Goal: Answer question/provide support: Share knowledge or assist other users

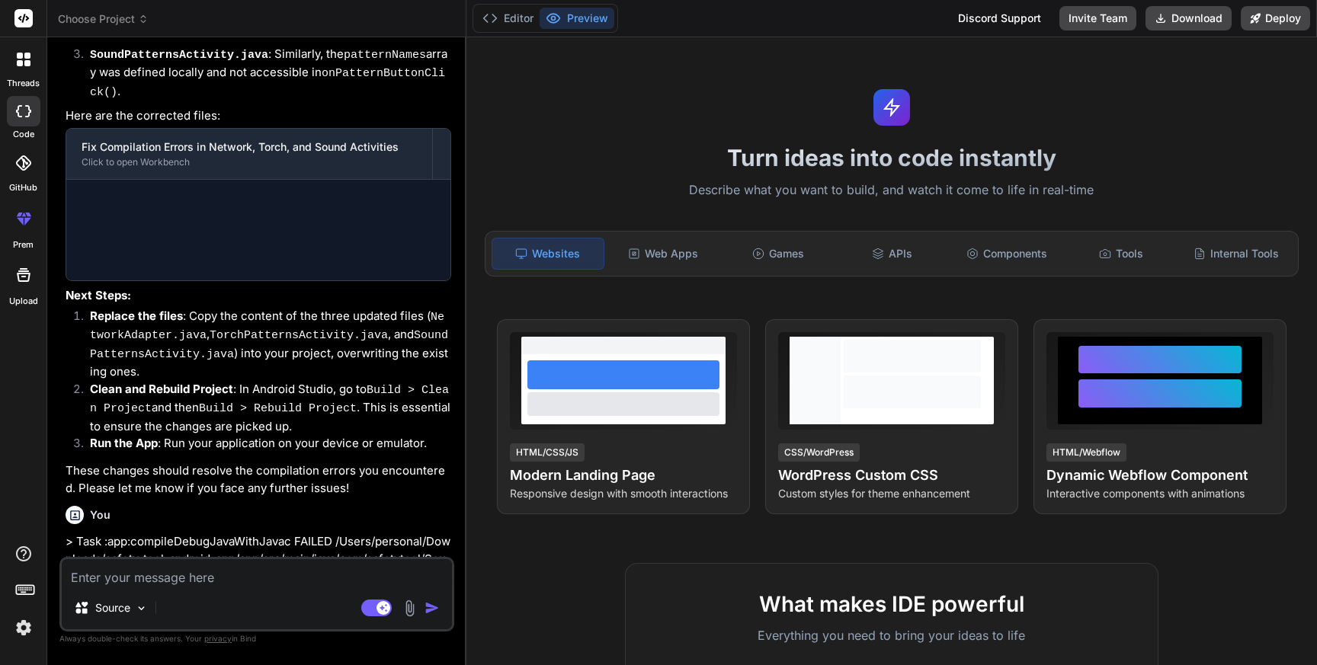
type textarea "x"
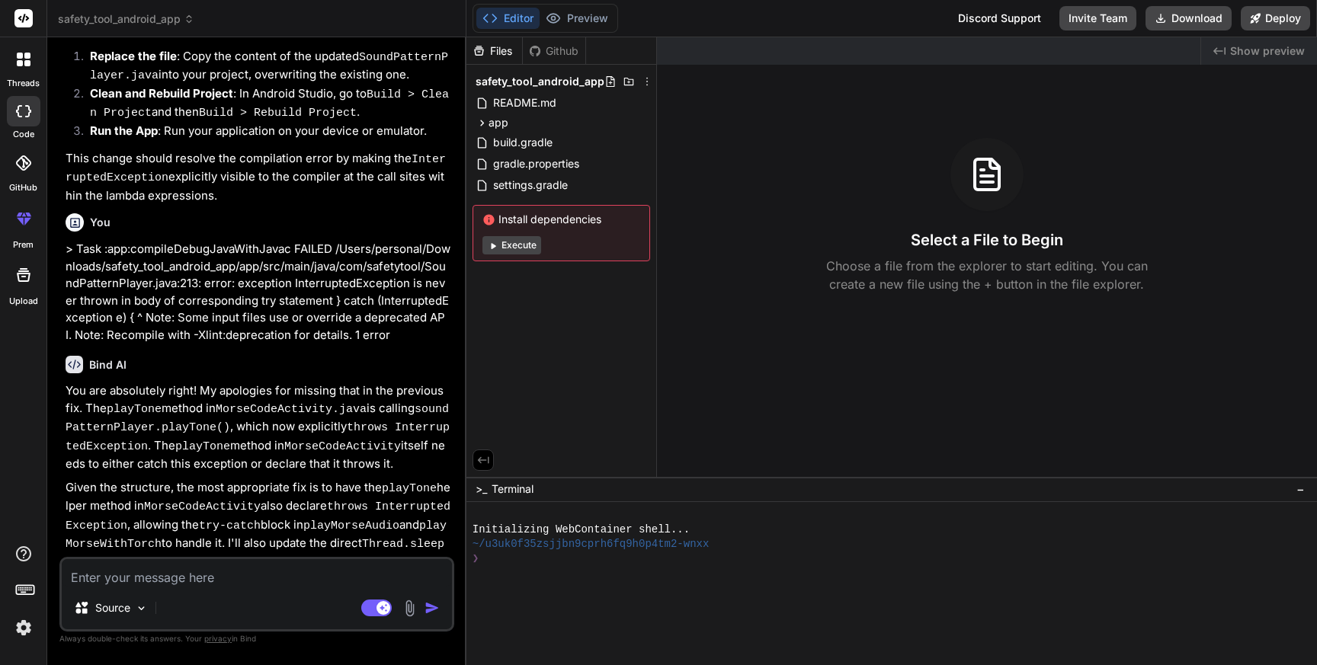
scroll to position [4376, 0]
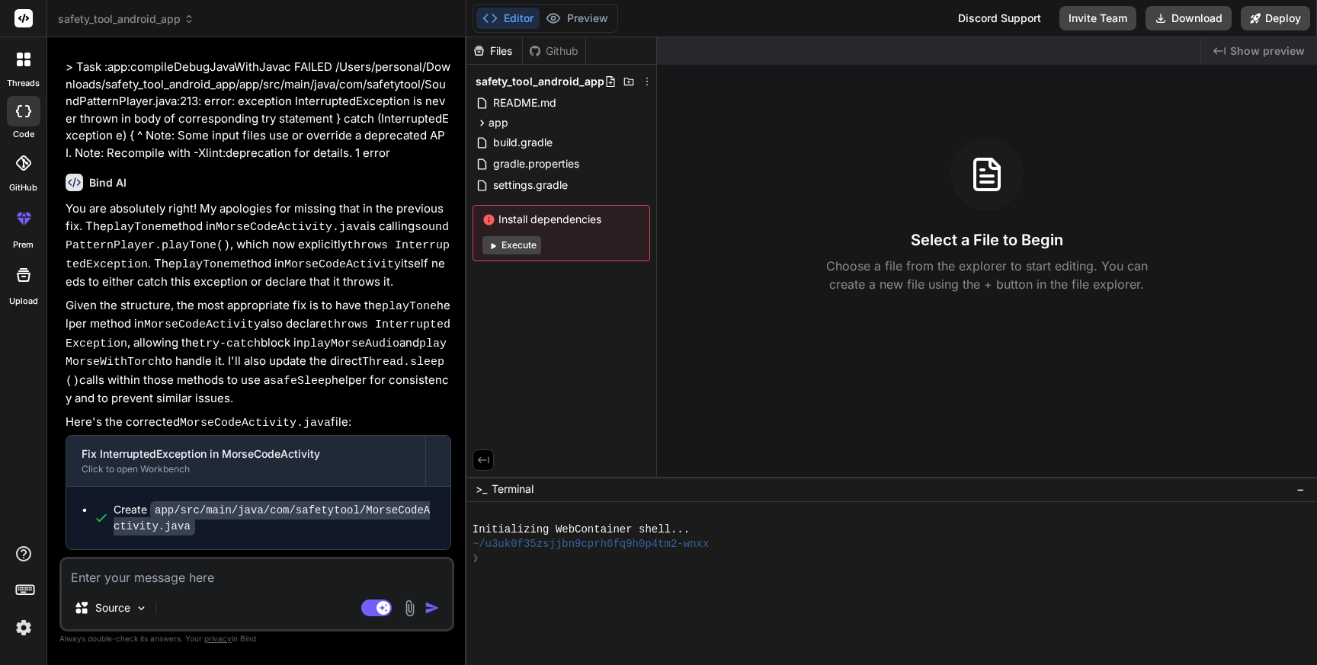
click at [226, 582] on textarea at bounding box center [257, 573] width 390 height 27
type textarea "S"
type textarea "x"
type textarea "So"
type textarea "x"
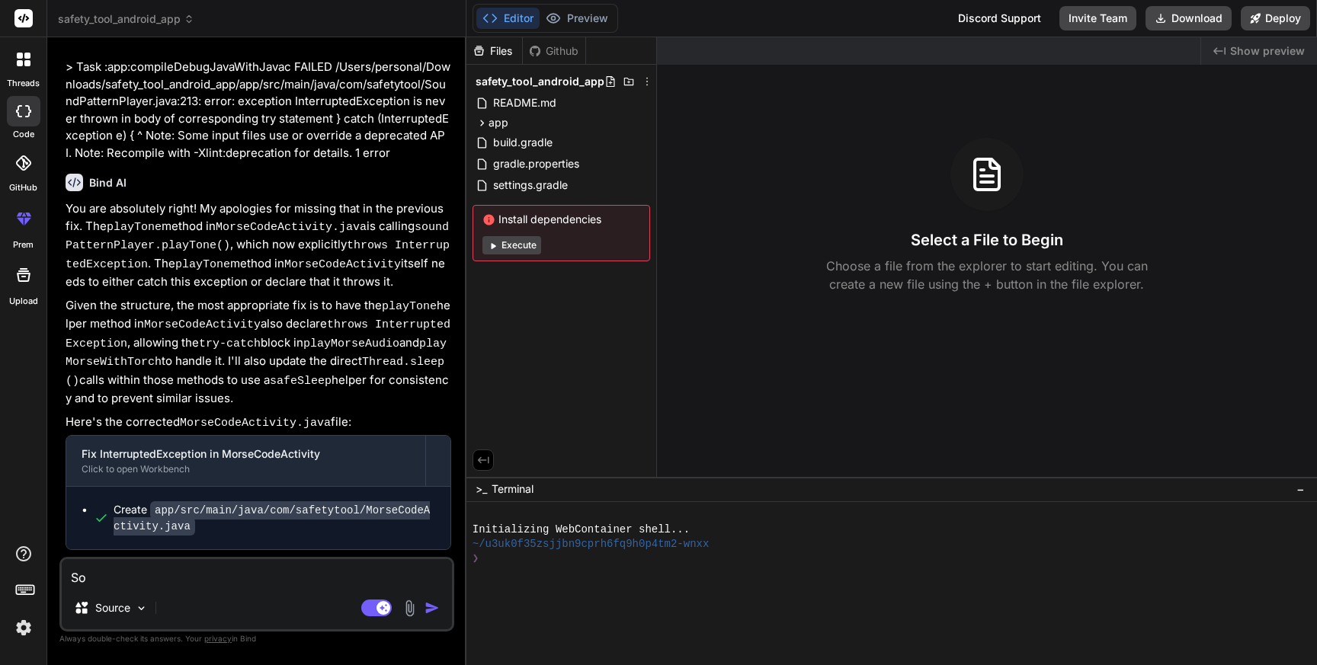
type textarea "SoS"
type textarea "x"
type textarea "SoS"
type textarea "x"
type textarea "SoS i"
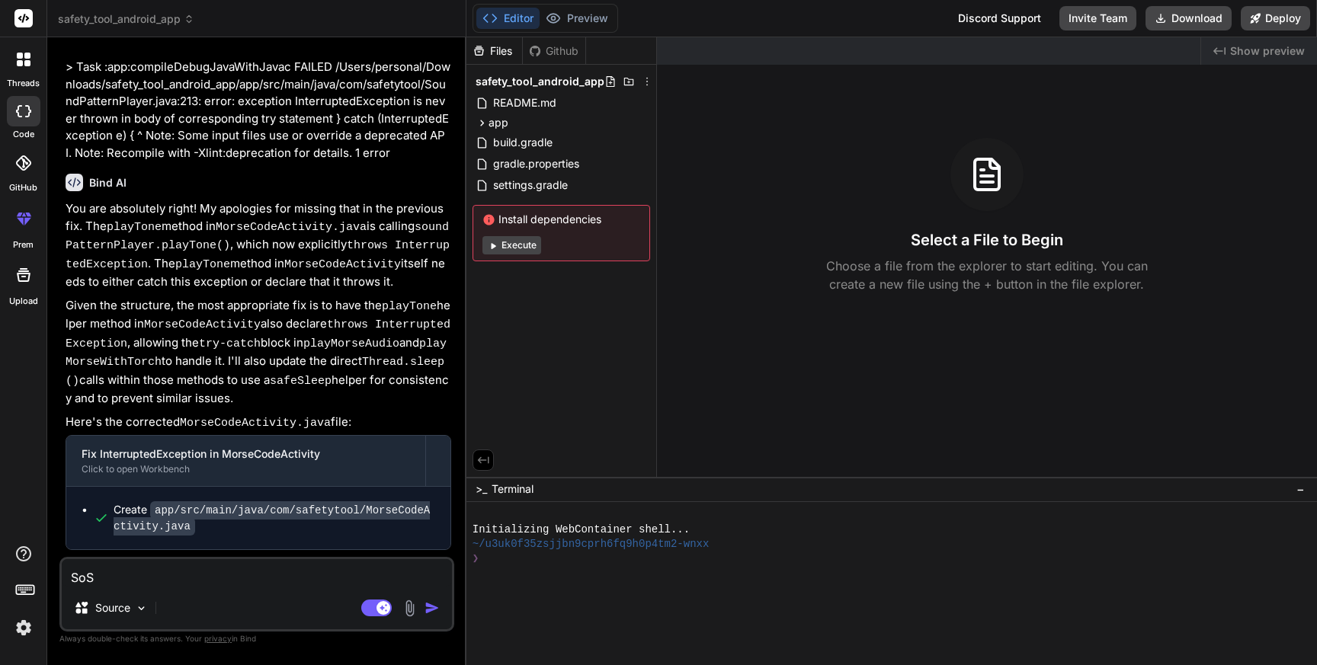
type textarea "x"
type textarea "SoS"
type textarea "x"
type textarea "SoS b"
type textarea "x"
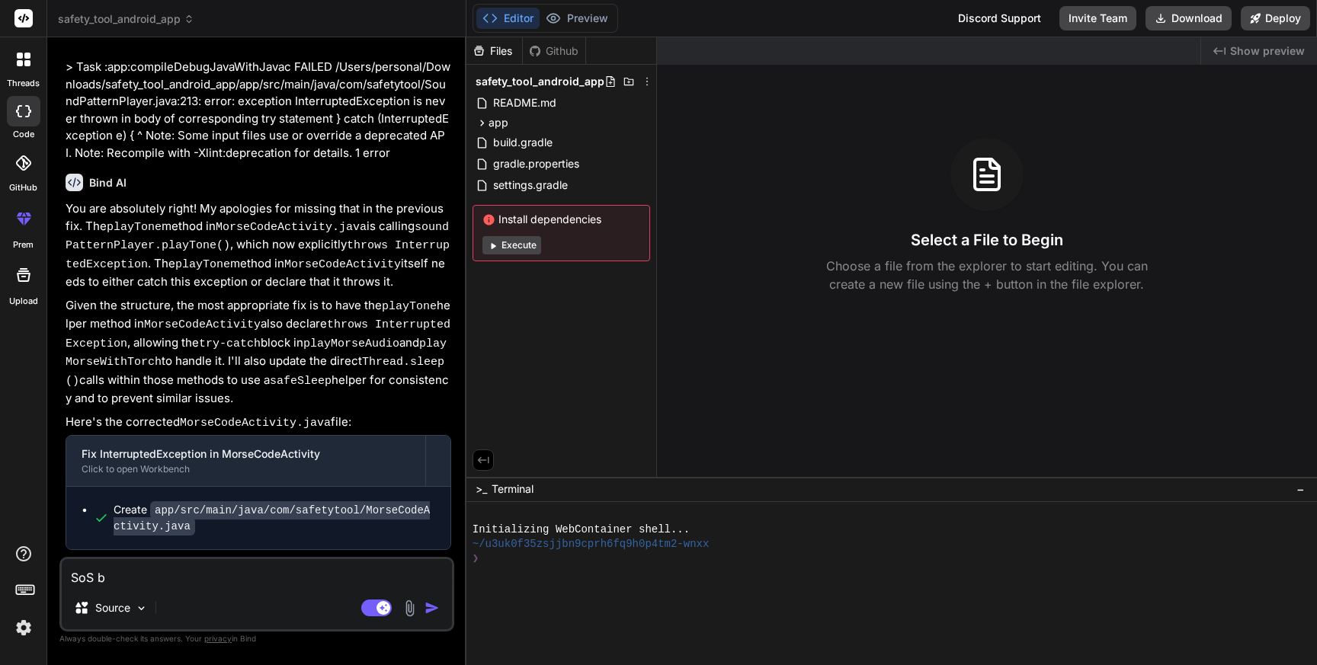
type textarea "SoS bu"
type textarea "x"
type textarea "SoS but"
type textarea "x"
type textarea "SoS butt"
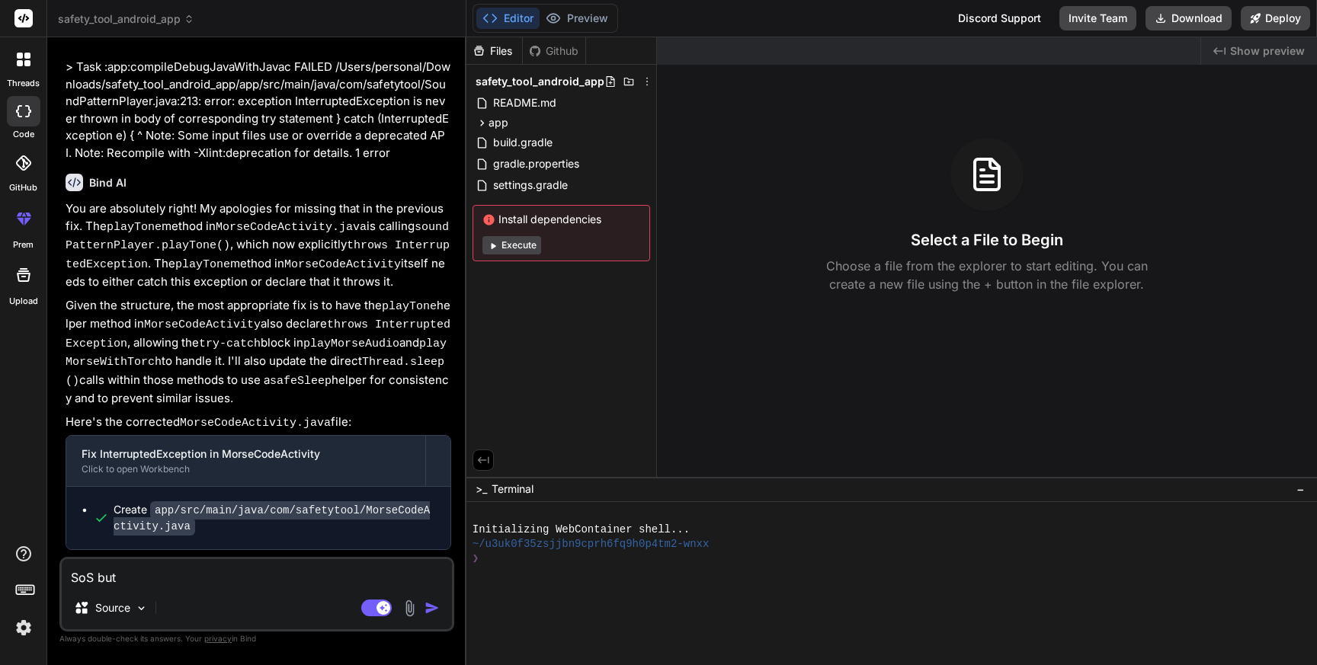
type textarea "x"
type textarea "SoS butto"
type textarea "x"
type textarea "SoS button"
type textarea "x"
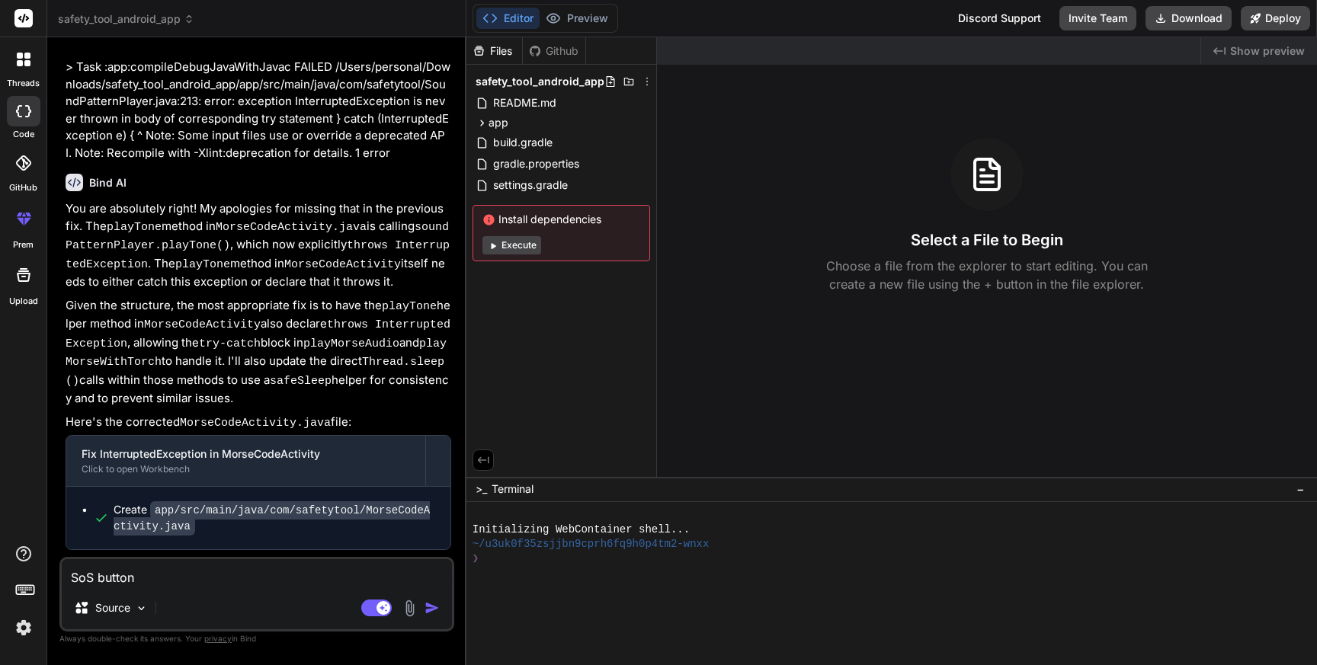
type textarea "SoS button"
type textarea "x"
type textarea "SoS button i"
type textarea "x"
type textarea "SoS button is"
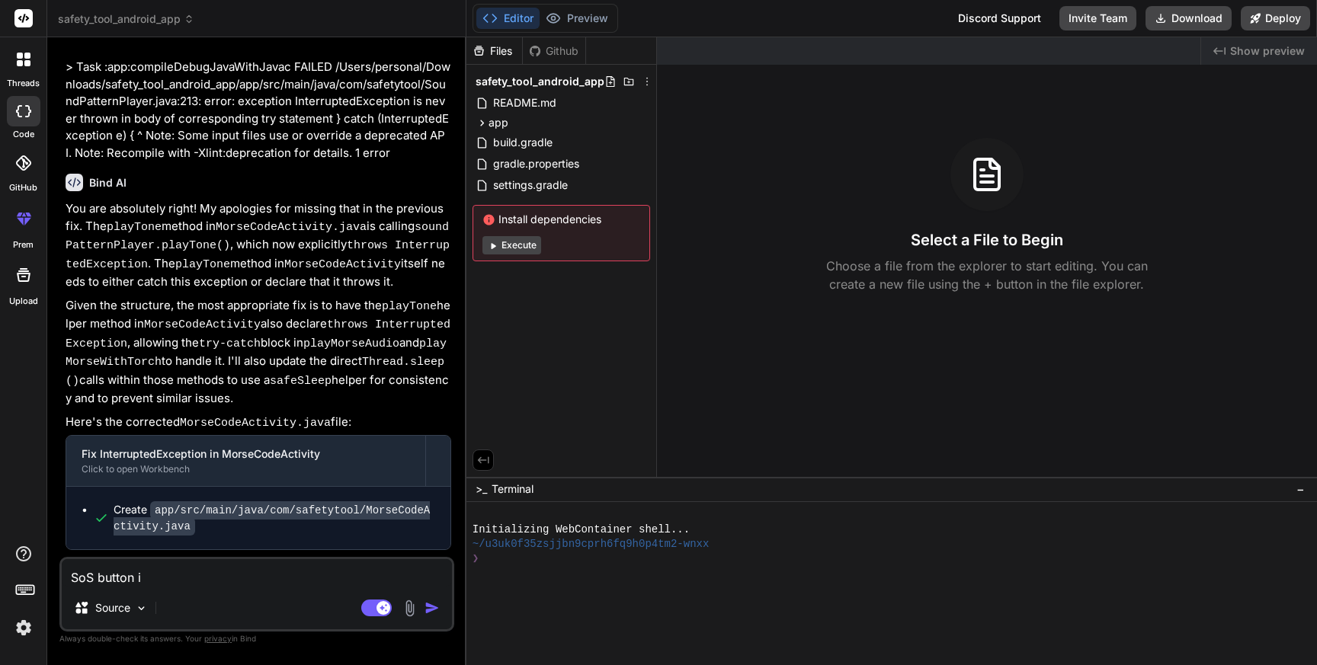
type textarea "x"
type textarea "SoS button is"
type textarea "x"
type textarea "SoS button is n"
type textarea "x"
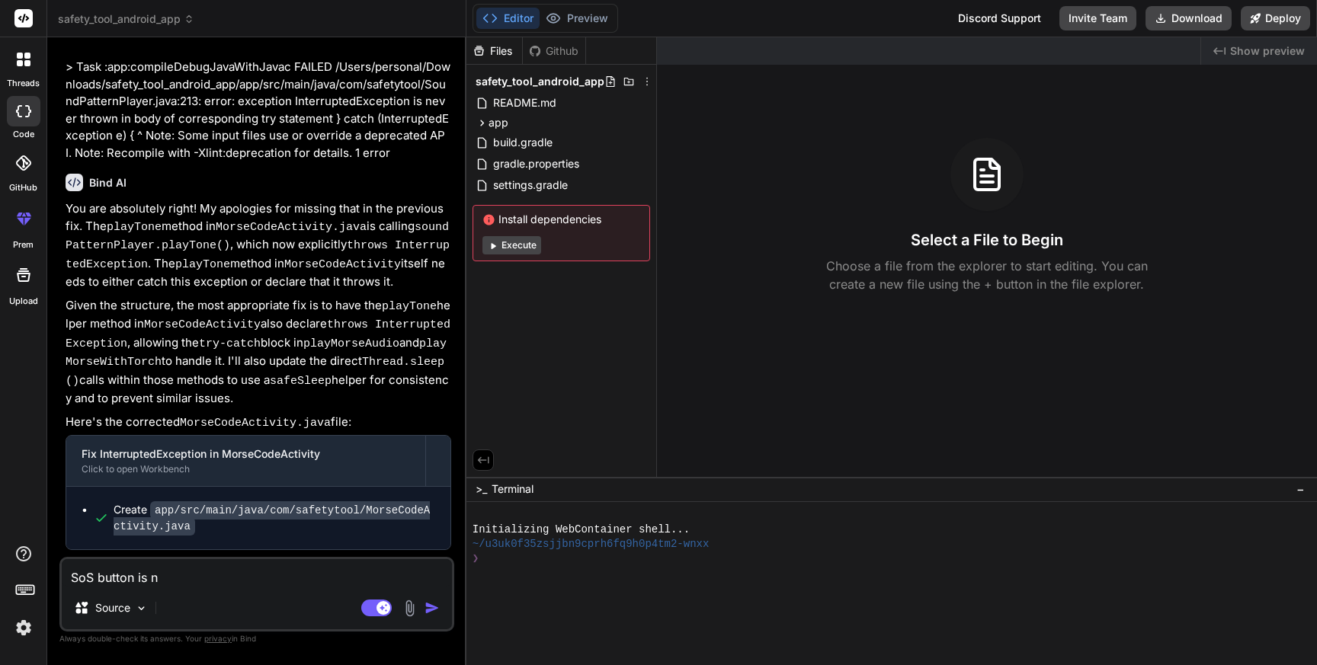
type textarea "SoS button is no"
type textarea "x"
type textarea "SoS button is not"
type textarea "x"
type textarea "SoS button is not"
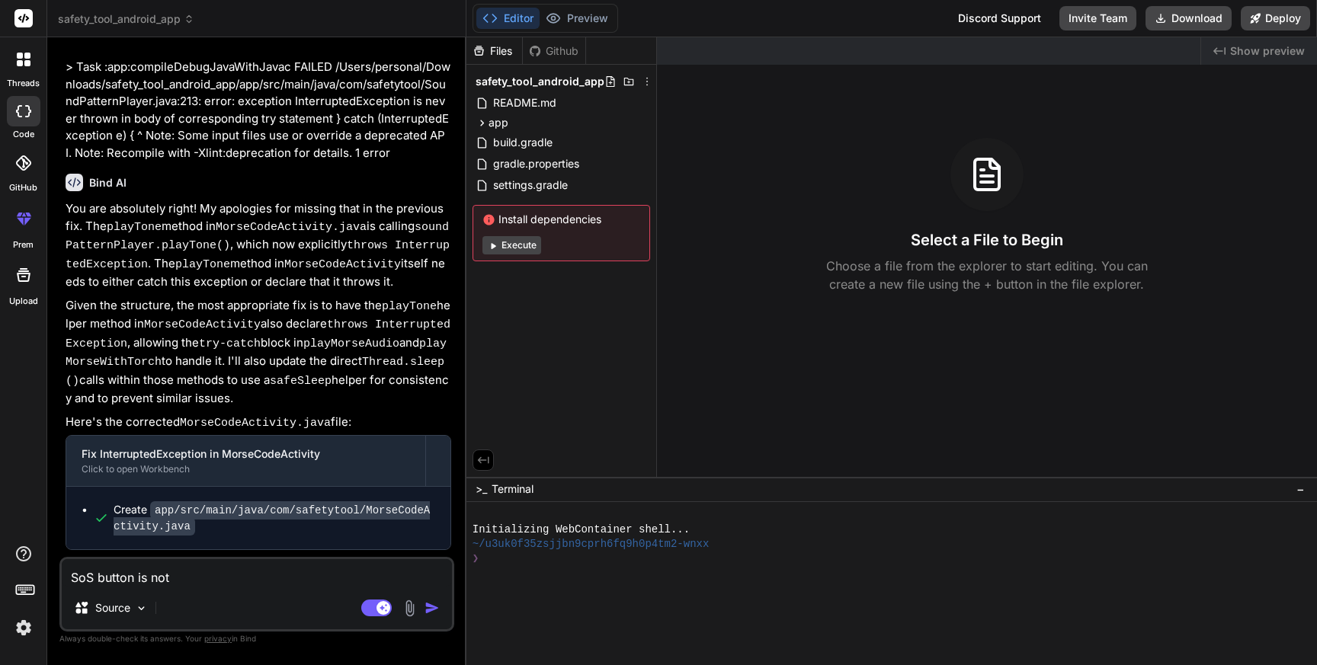
type textarea "x"
type textarea "SoS button is not s"
type textarea "x"
type textarea "SoS button is not se"
type textarea "x"
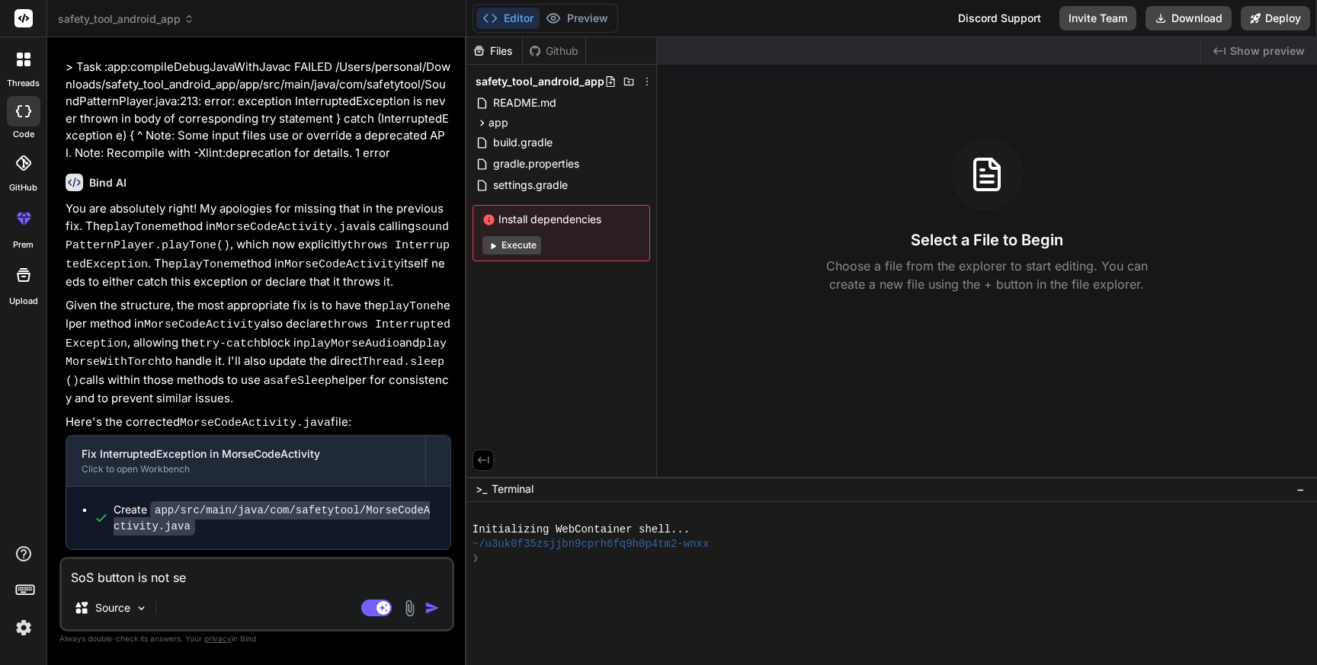
type textarea "SoS button is not sen"
type textarea "x"
type textarea "SoS button is not send"
type textarea "x"
type textarea "SoS button is not sendi"
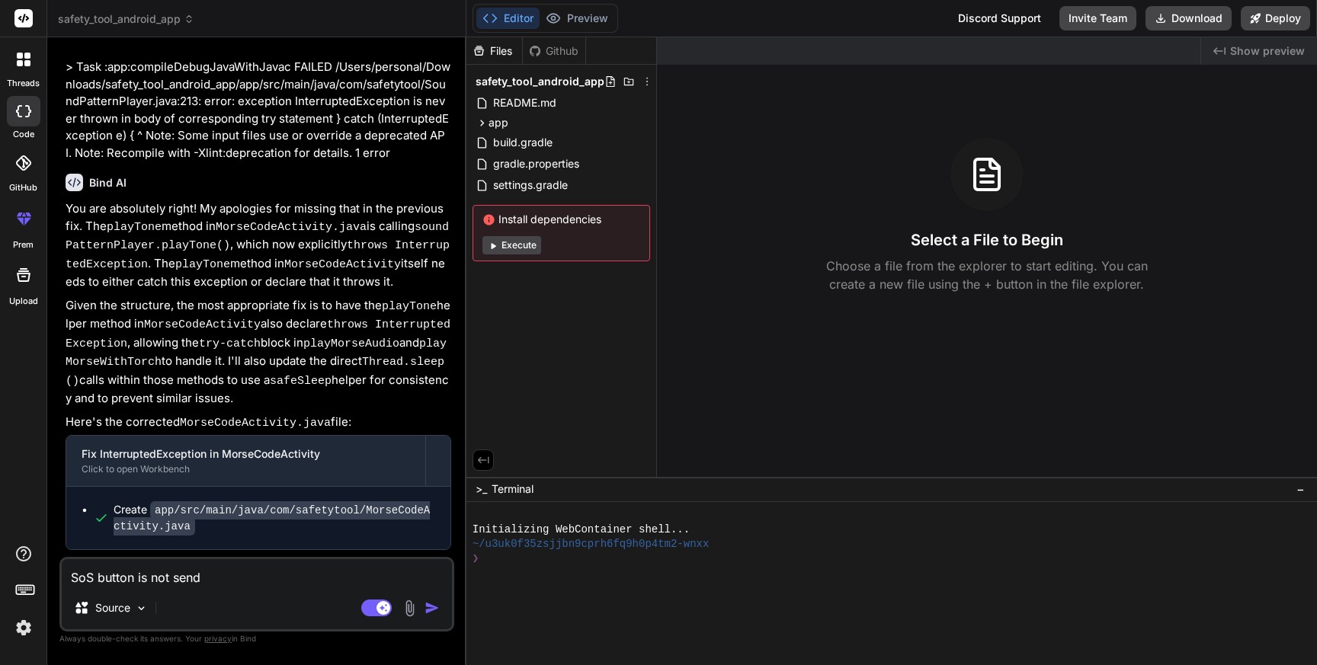
type textarea "x"
type textarea "SoS button is not sendin"
type textarea "x"
type textarea "SoS button is not sending"
type textarea "x"
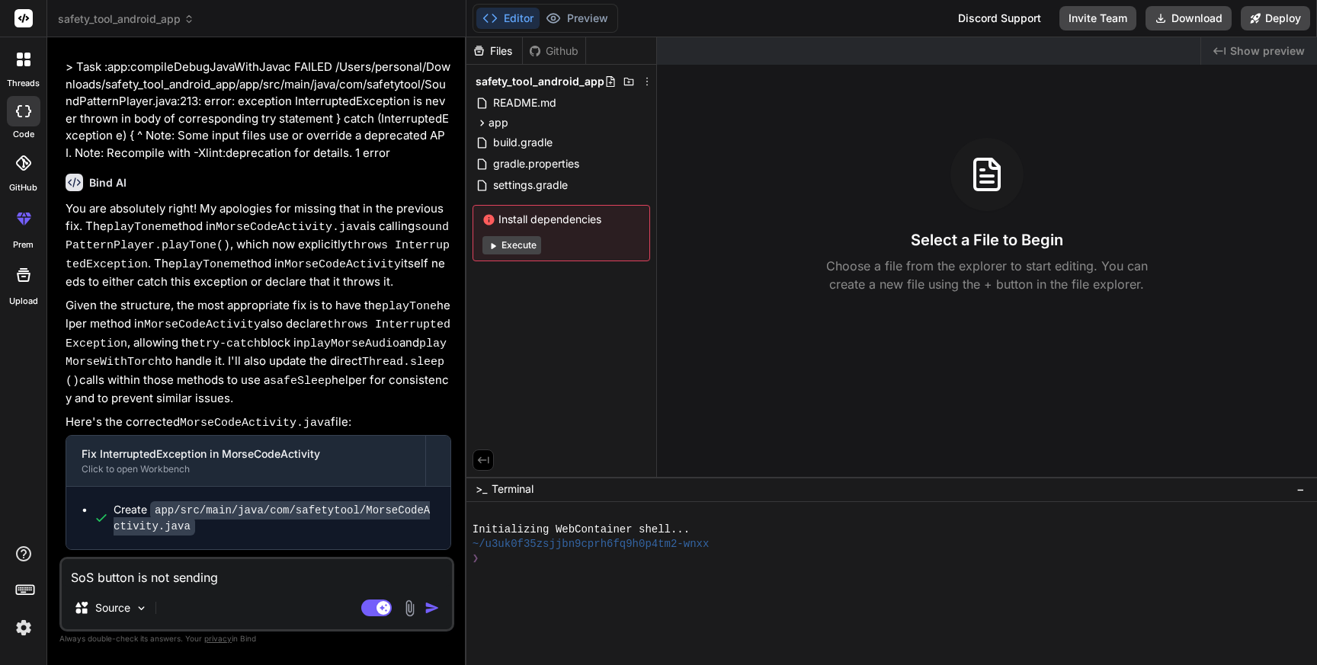
type textarea "SoS button is not sending"
type textarea "x"
type textarea "SoS button is not sending a"
type textarea "x"
type textarea "SoS button is not sending an"
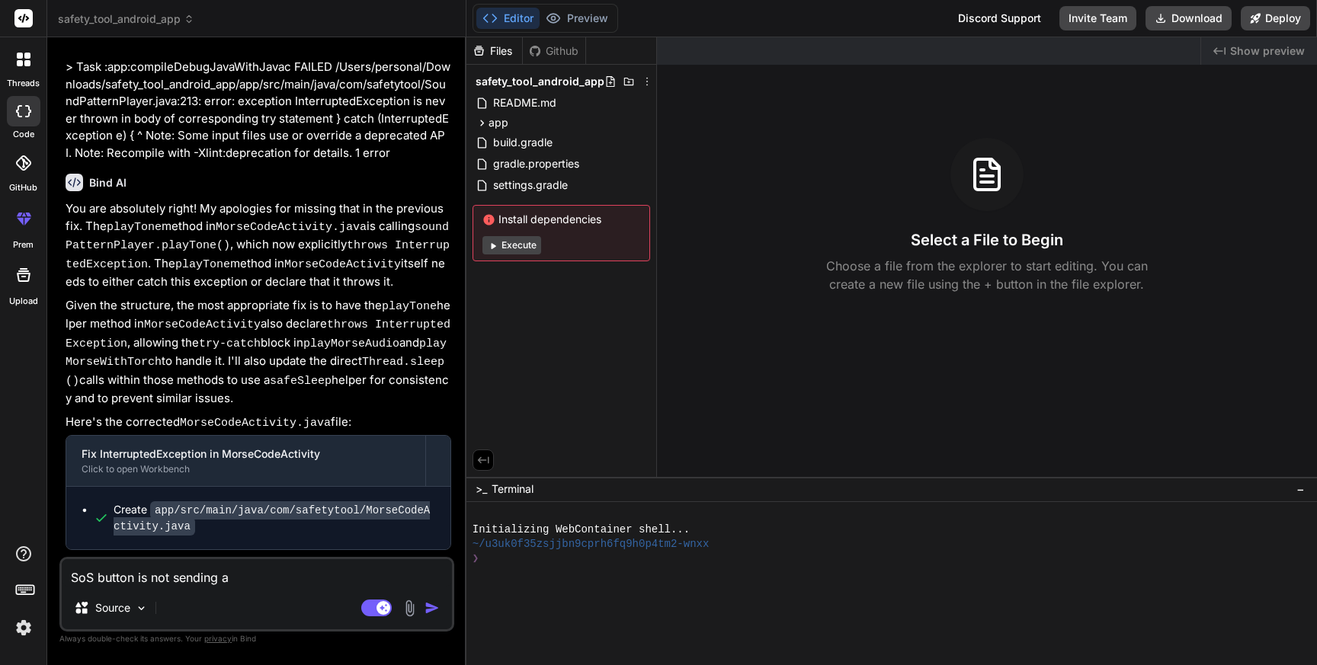
type textarea "x"
type textarea "SoS button is not sending any"
type textarea "x"
type textarea "SoS button is not sending any"
type textarea "x"
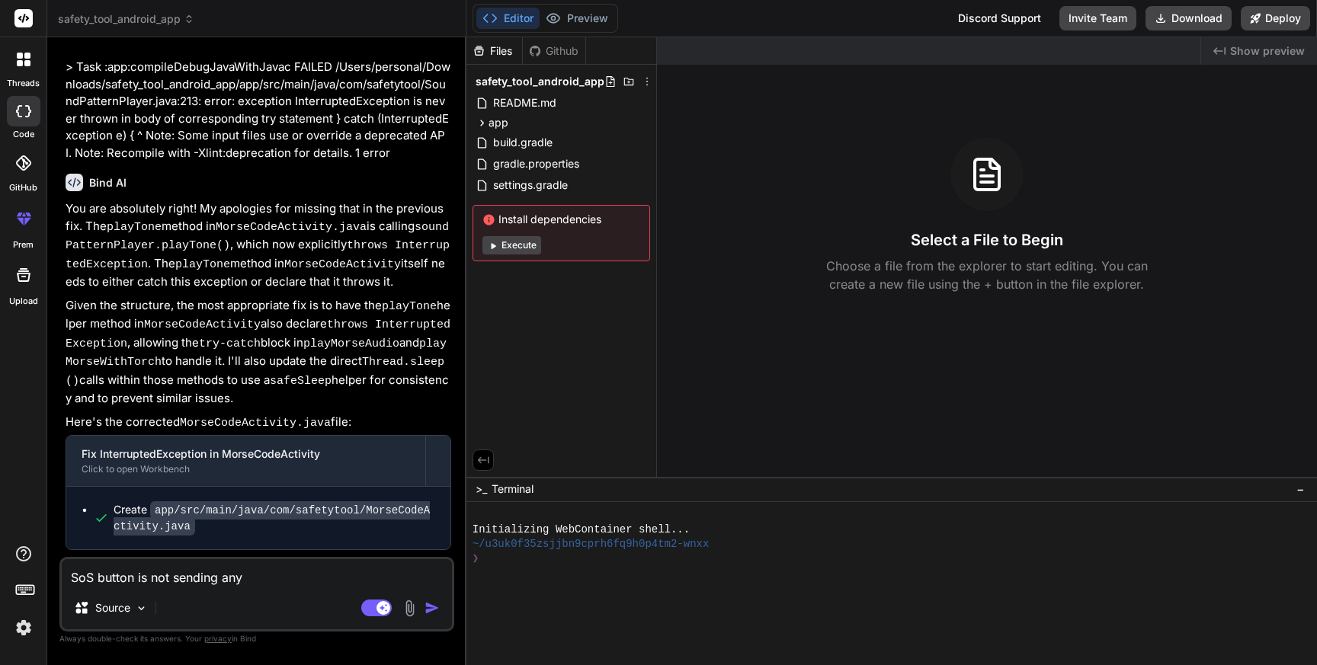
type textarea "SoS button is not sending any m"
type textarea "x"
type textarea "SoS button is not sending any me"
type textarea "x"
type textarea "SoS button is not sending any mes"
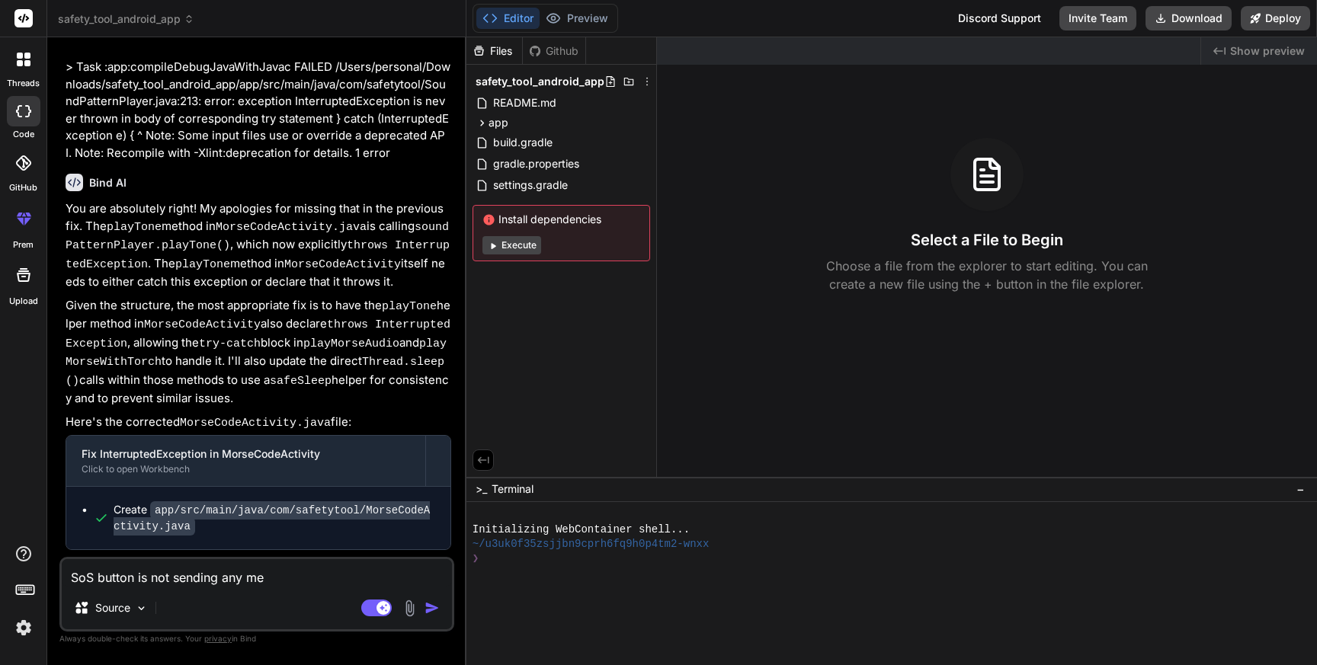
type textarea "x"
type textarea "SoS button is not sending any mess"
type textarea "x"
type textarea "SoS button is not sending any messa"
type textarea "x"
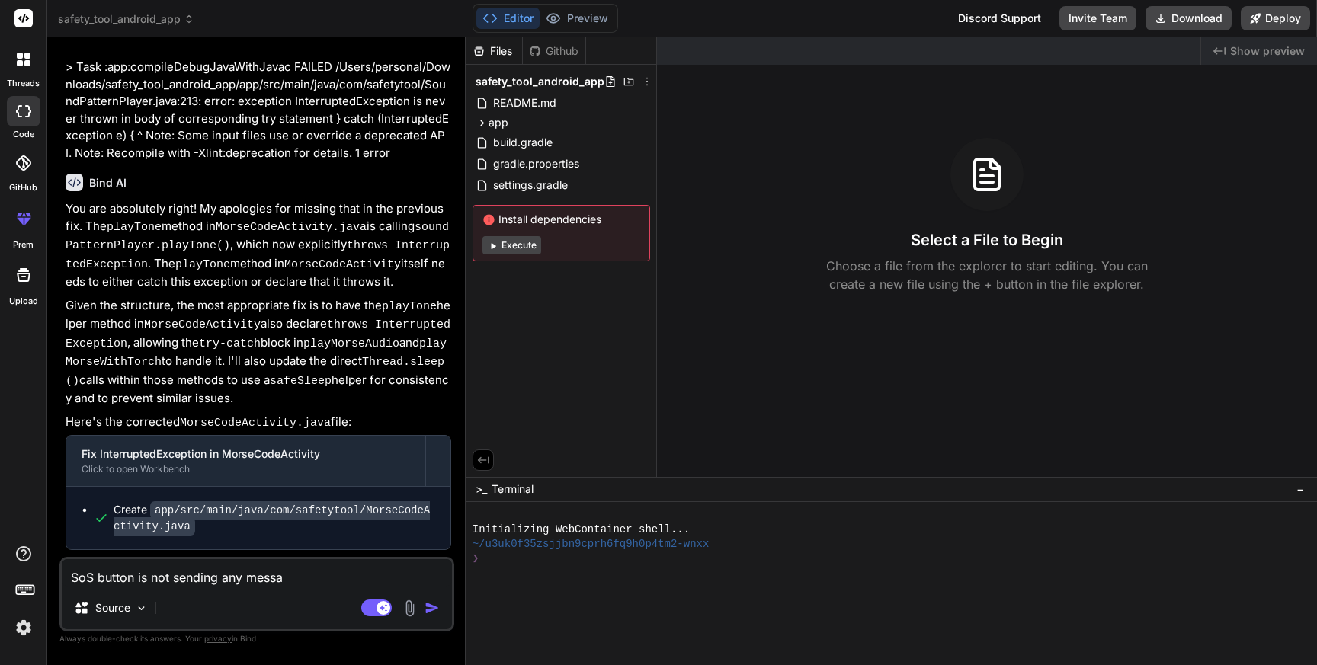
type textarea "SoS button is not sending any messag"
type textarea "x"
type textarea "SoS button is not sending any message"
type textarea "x"
type textarea "SoS button is not sending any message"
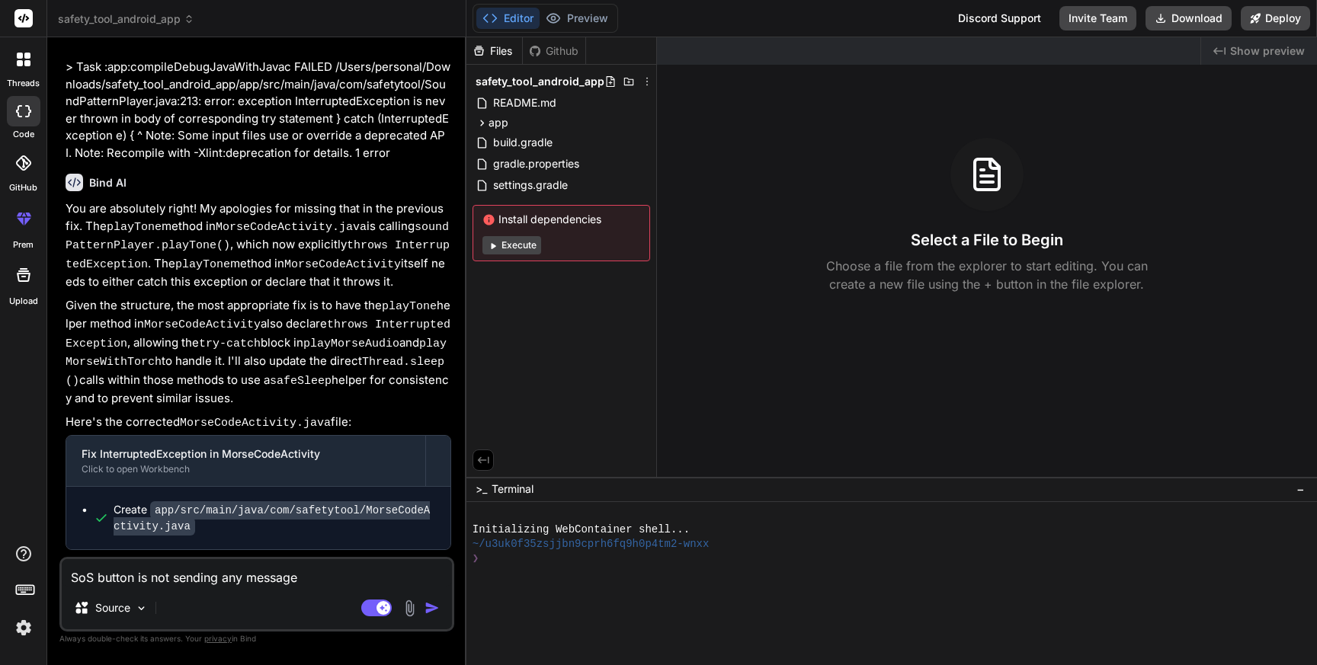
type textarea "x"
type textarea "SoS button is not sending any message t"
type textarea "x"
type textarea "SoS button is not sending any message to"
type textarea "x"
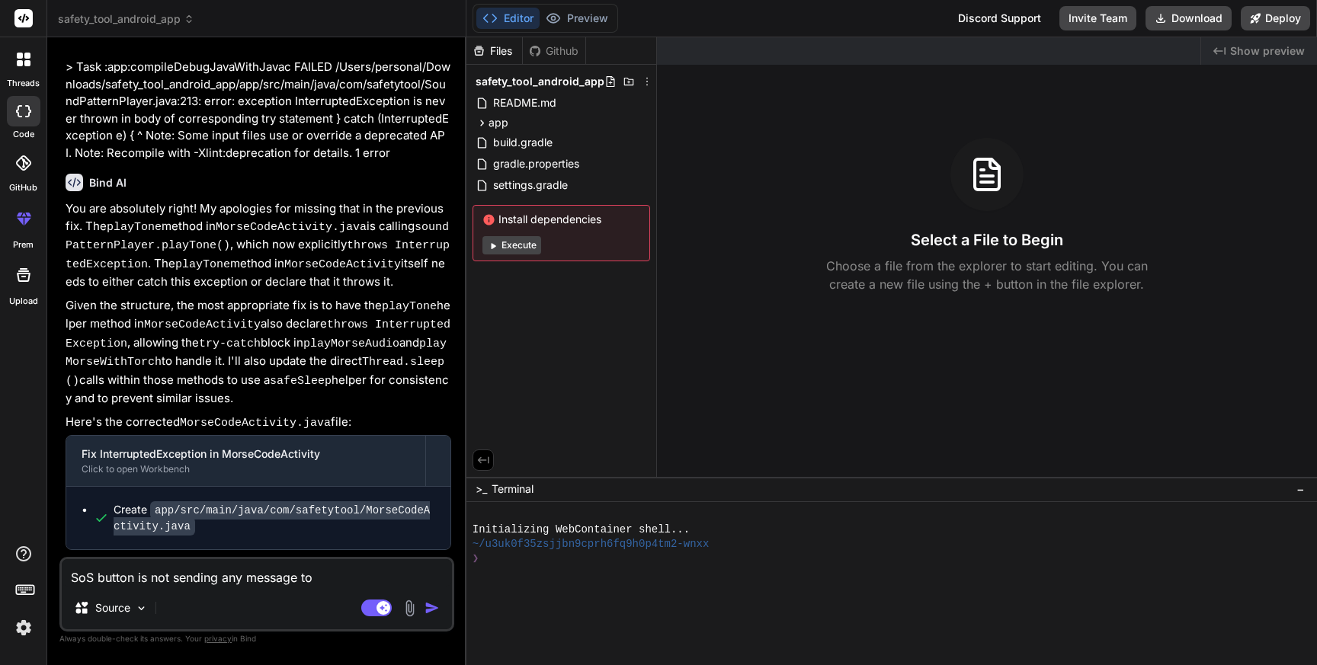
type textarea "SoS button is not sending any message to"
type textarea "x"
type textarea "SoS button is not sending any message to r"
type textarea "x"
type textarea "SoS button is not sending any message to re"
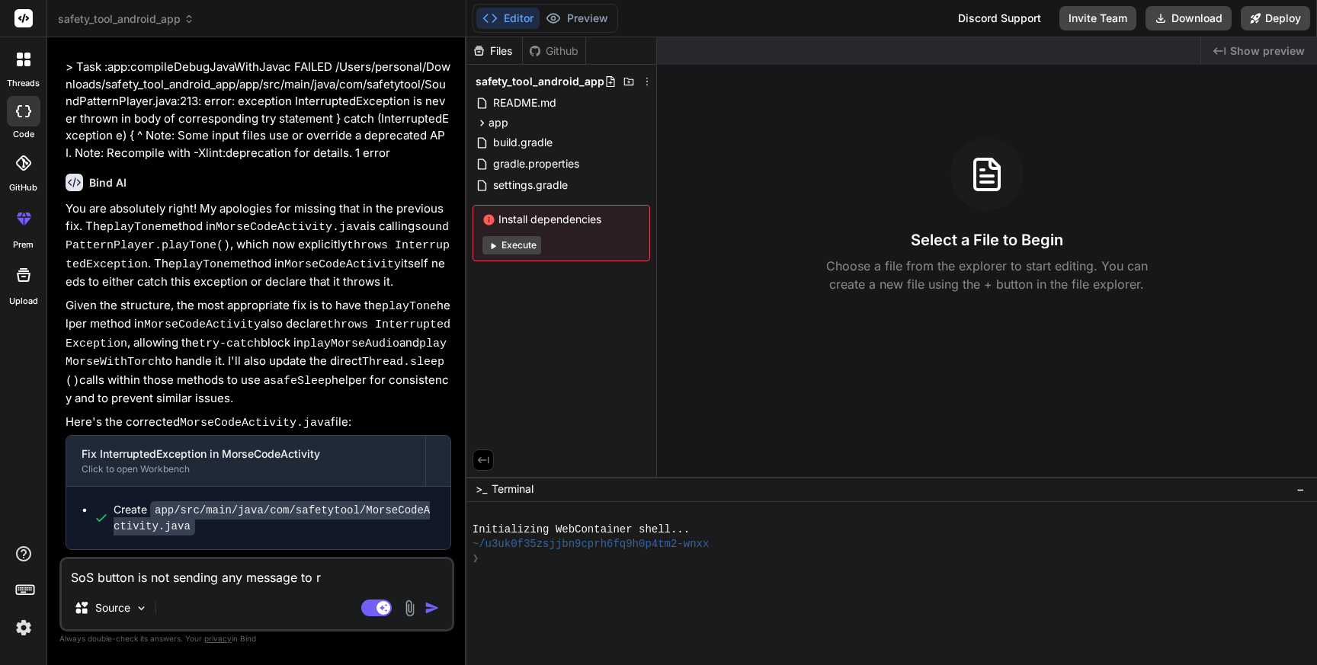
type textarea "x"
type textarea "SoS button is not sending any message to reg"
type textarea "x"
type textarea "SoS button is not sending any message to regi"
type textarea "x"
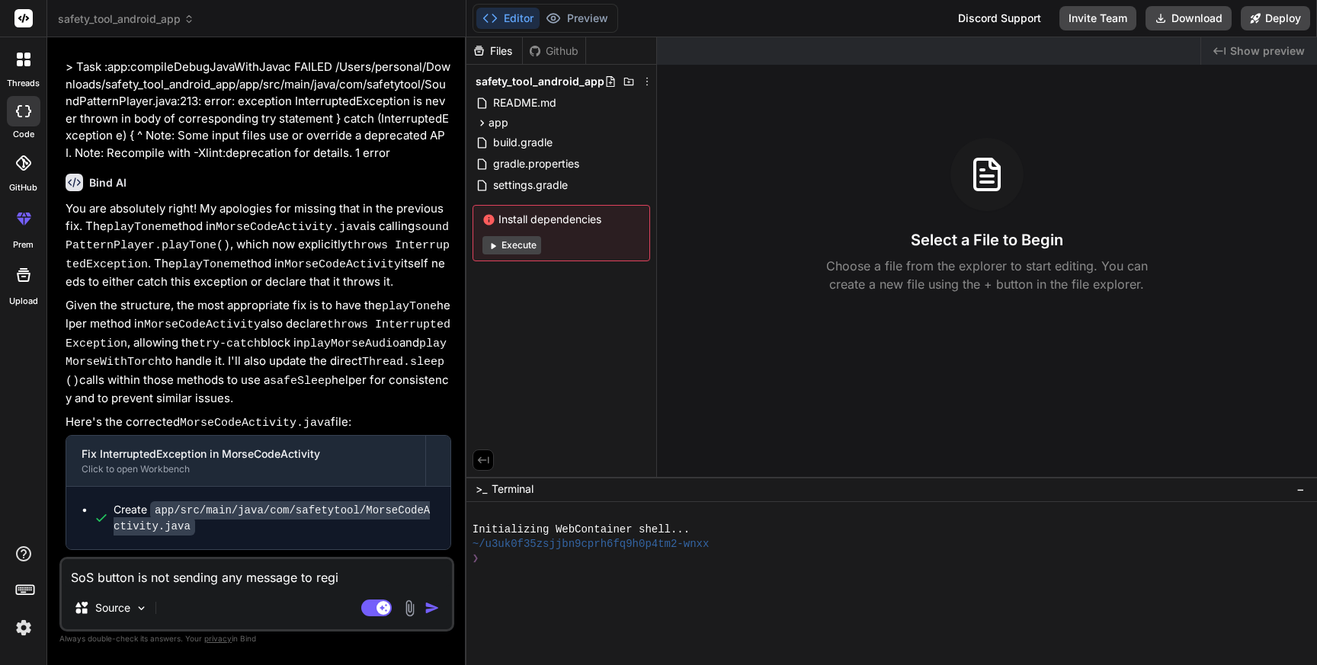
type textarea "SoS button is not sending any message to regis"
type textarea "x"
type textarea "SoS button is not sending any message to regist"
type textarea "x"
type textarea "SoS button is not sending any message to registe"
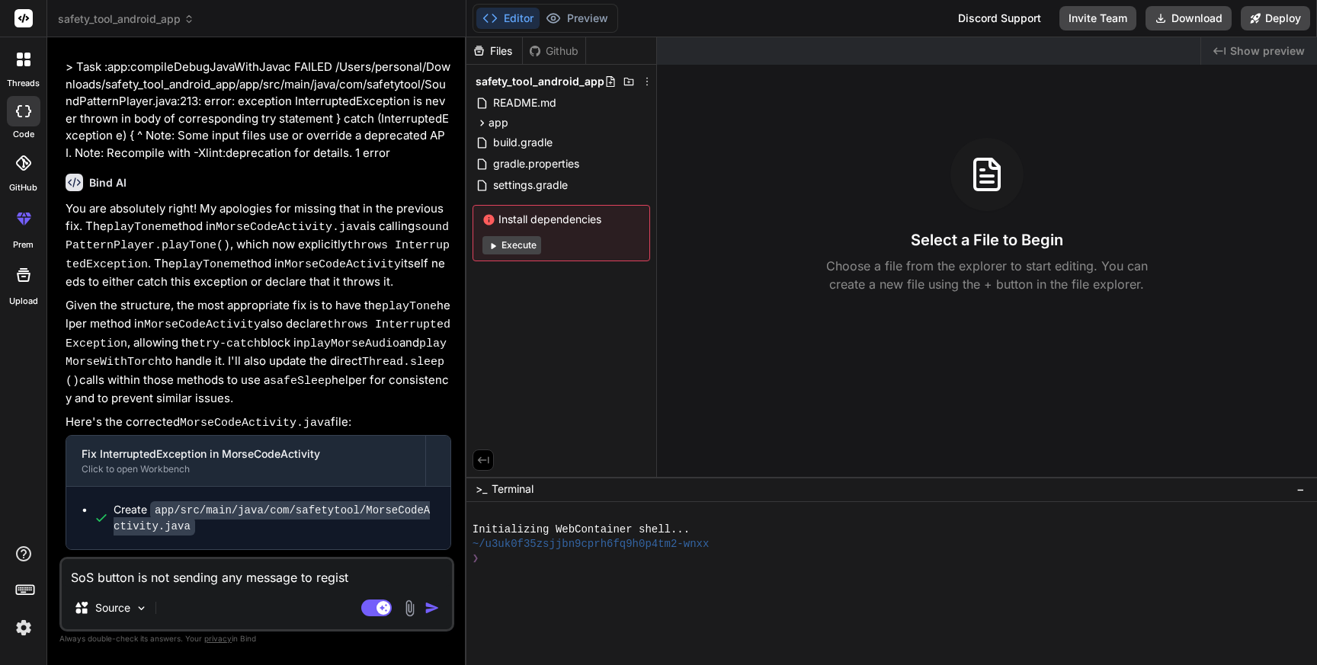
type textarea "x"
type textarea "SoS button is not sending any message to register"
type textarea "x"
type textarea "SoS button is not sending any message to registerd"
type textarea "x"
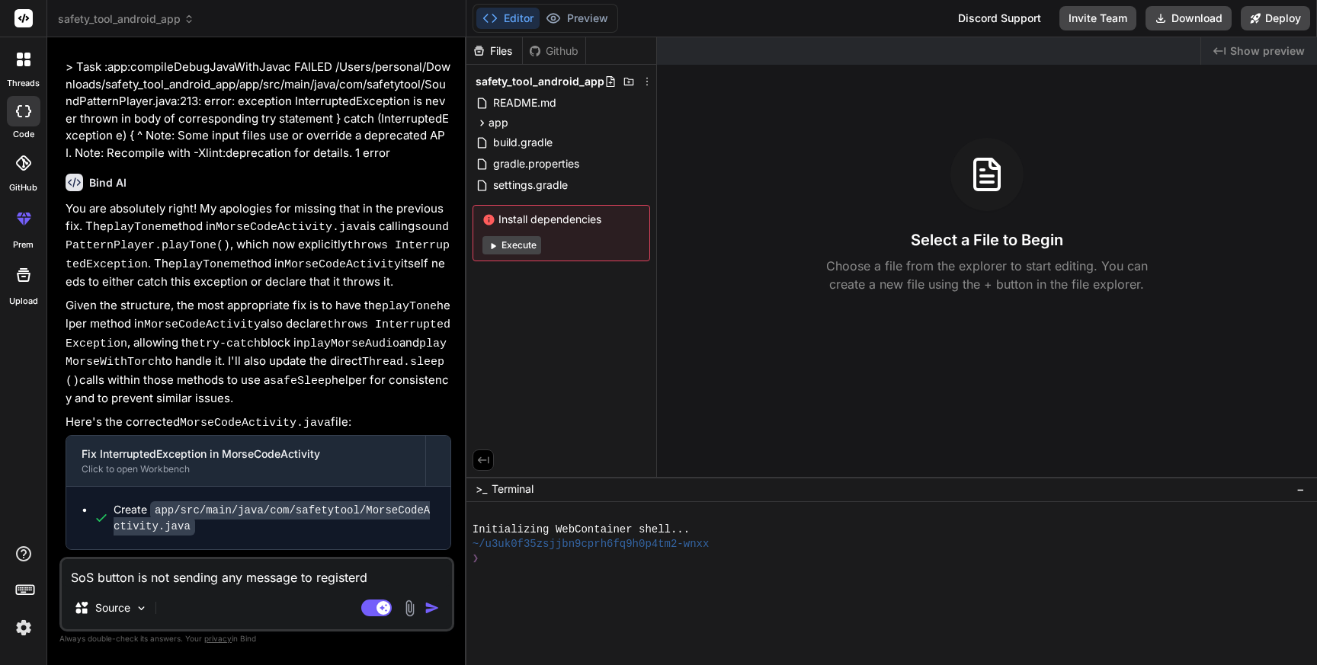
type textarea "SoS button is not sending any message to registerd"
type textarea "x"
type textarea "SoS button is not sending any message to registerd n"
type textarea "x"
type textarea "SoS button is not sending any message to registerd nu"
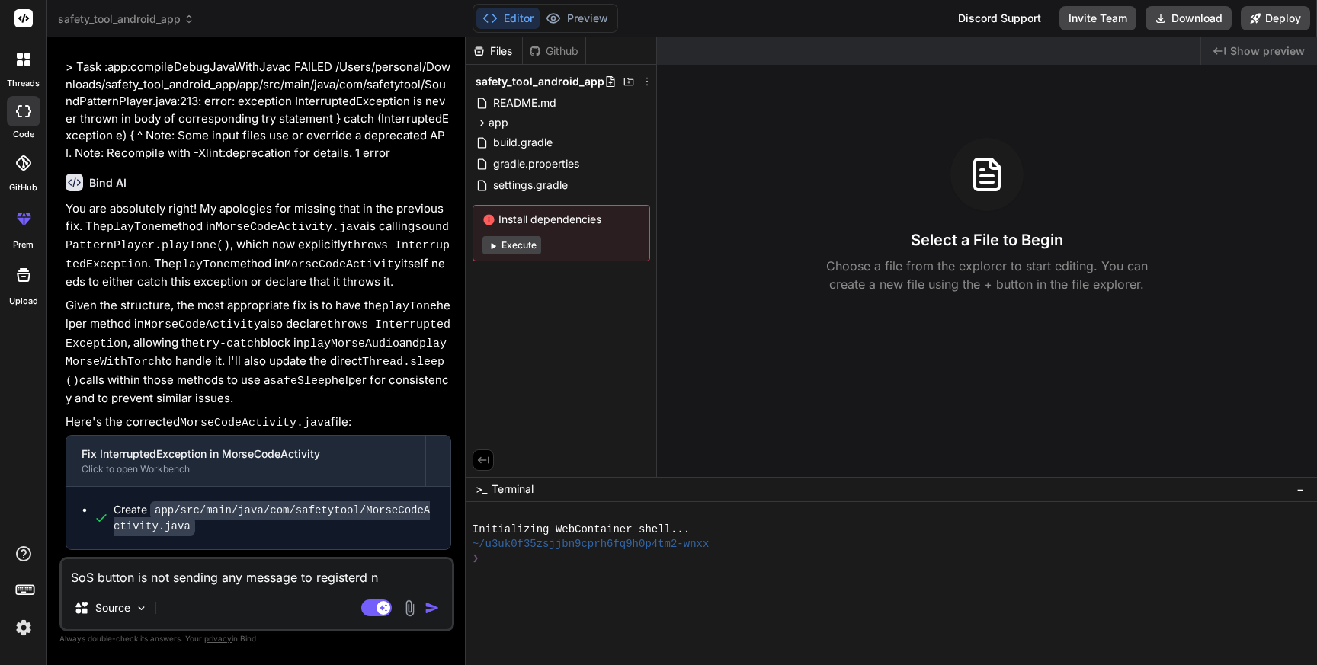
type textarea "x"
type textarea "SoS button is not sending any message to registerd num"
type textarea "x"
type textarea "SoS button is not sending any message to registerd numb"
type textarea "x"
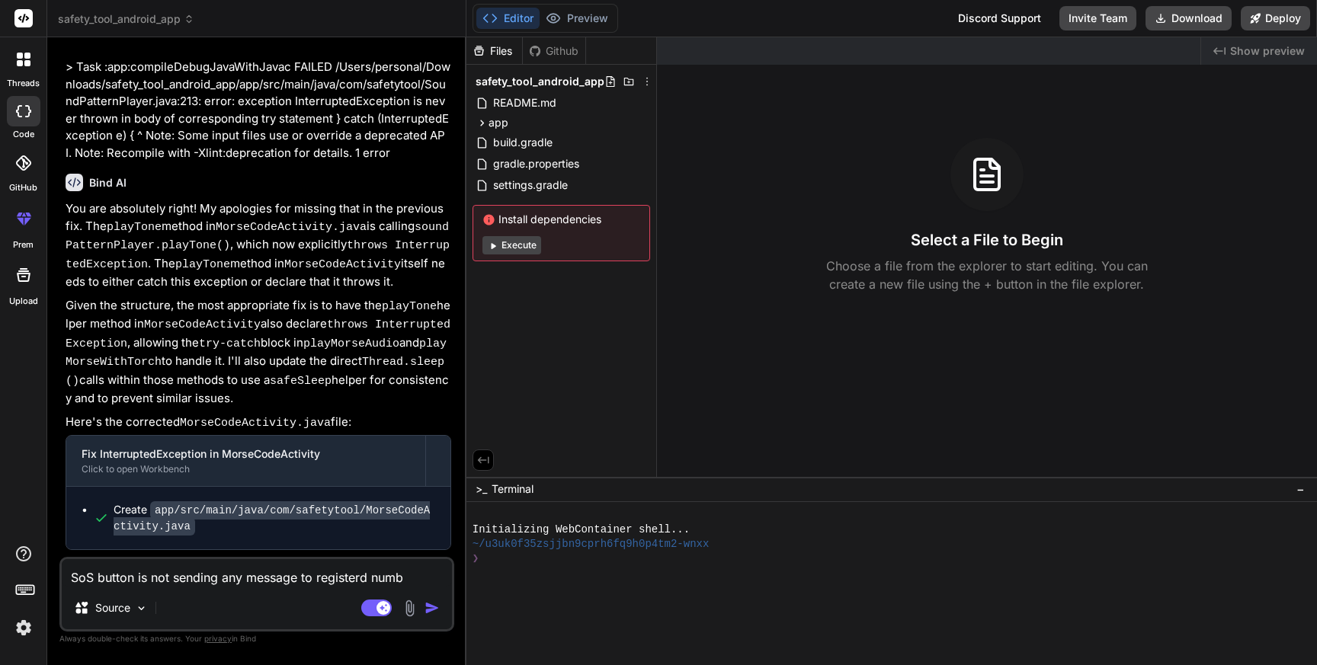
type textarea "SoS button is not sending any message to registerd numbe"
type textarea "x"
type textarea "SoS button is not sending any message to registerd number"
type textarea "x"
type textarea "SoS button is not sending any message to registerd numbers"
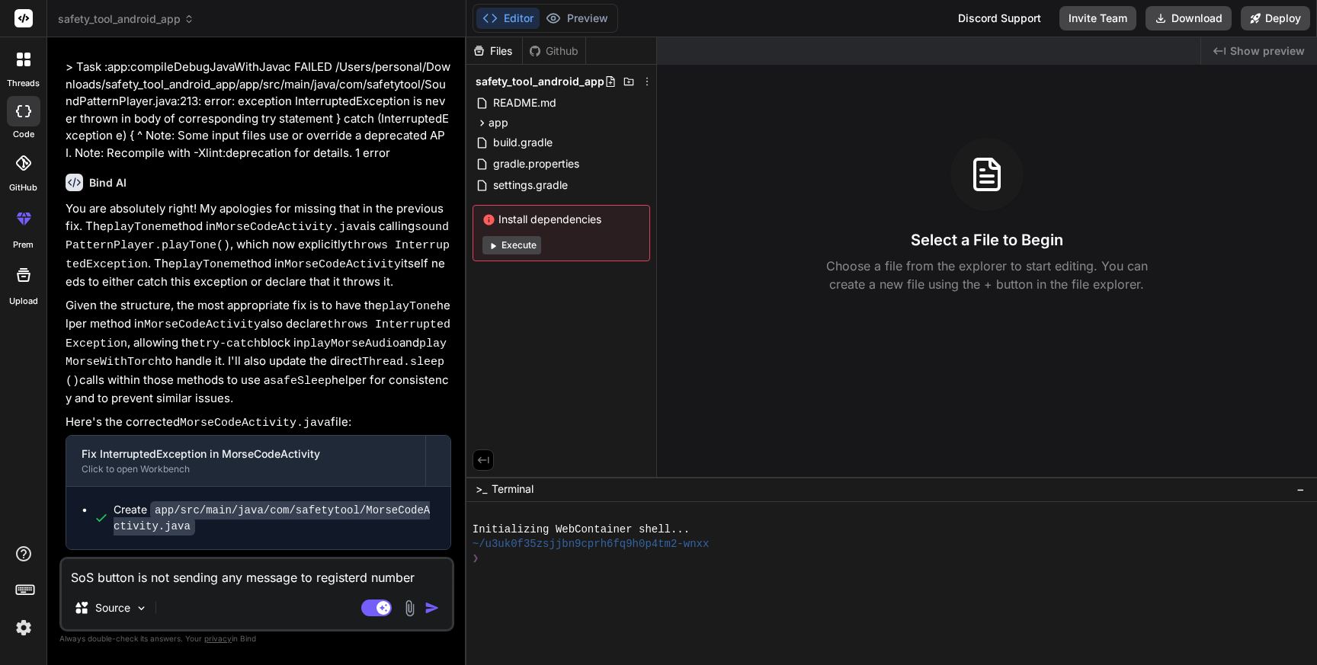
type textarea "x"
type textarea "SoS button is not sending any message to registerd numbers"
type textarea "x"
type textarea "SoS button is not sending any message to registerd numbers"
type textarea "x"
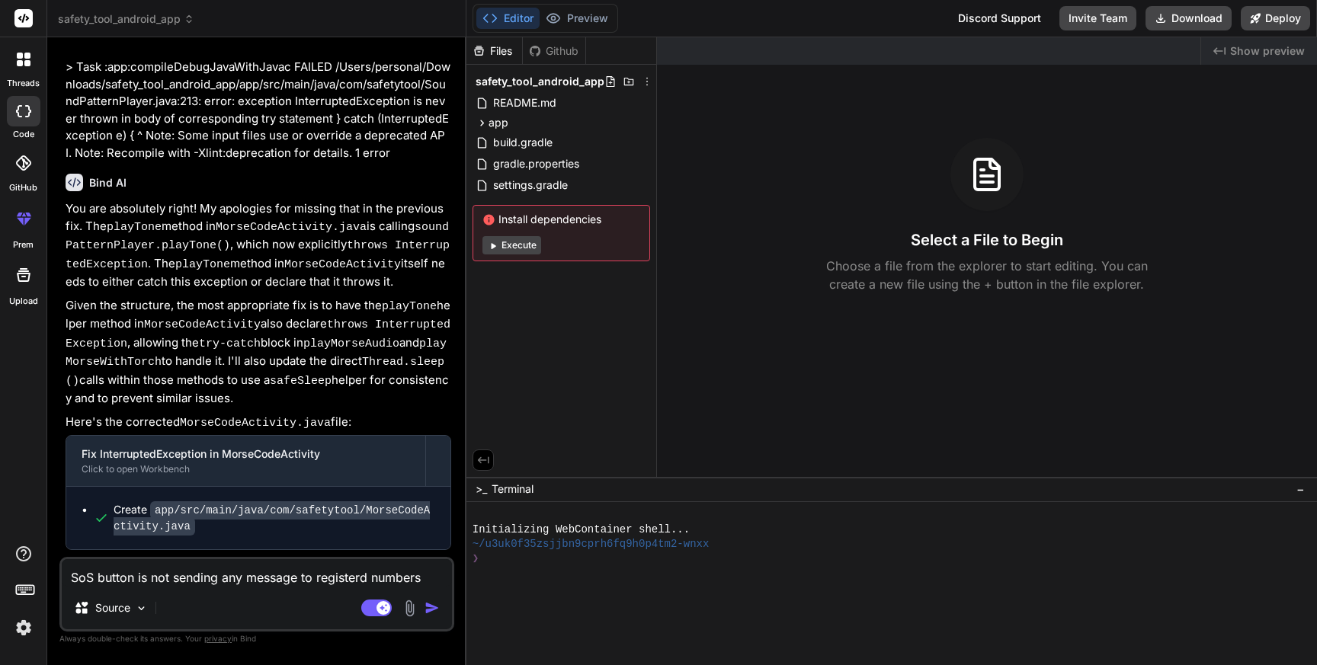
type textarea "SoS button is not sending any message to registerd numbers,"
type textarea "x"
type textarea "SoS button is not sending any message to registerd numbers,"
type textarea "x"
type textarea "SoS button is not sending any message to registerd numbers, I"
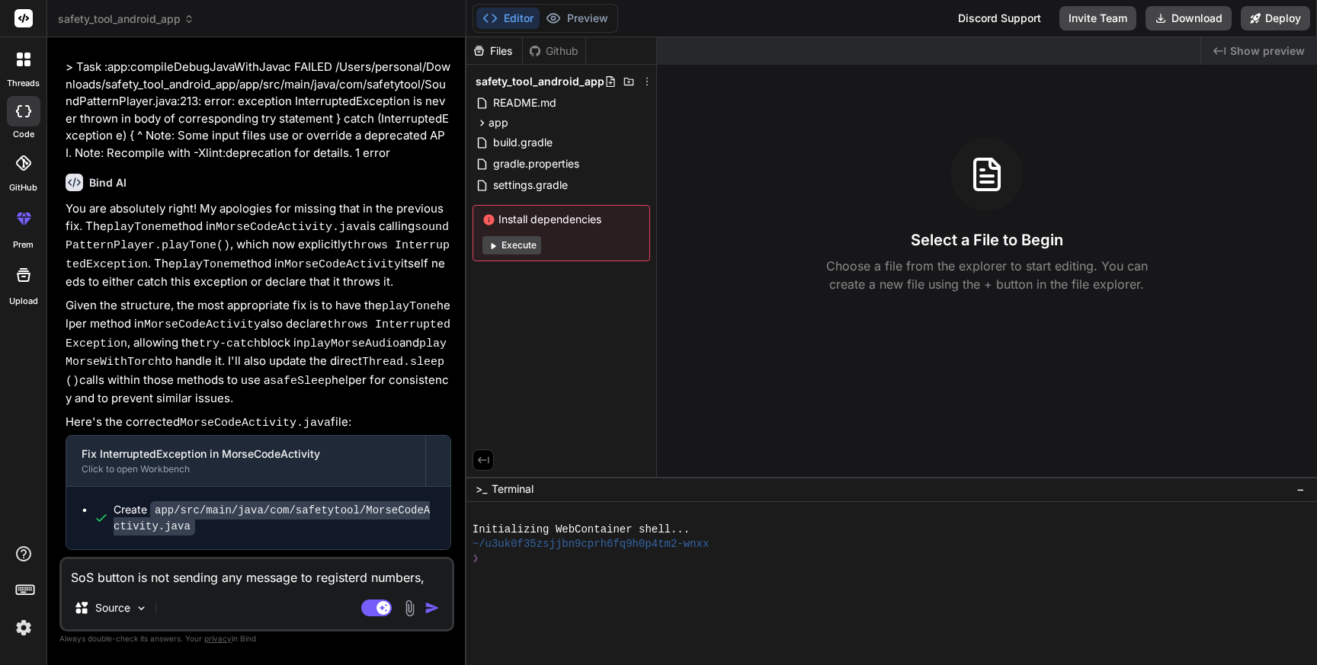
type textarea "x"
type textarea "SoS button is not sending any message to registerd numbers, I"
type textarea "x"
type textarea "SoS button is not sending any message to registerd numbers, I c"
type textarea "x"
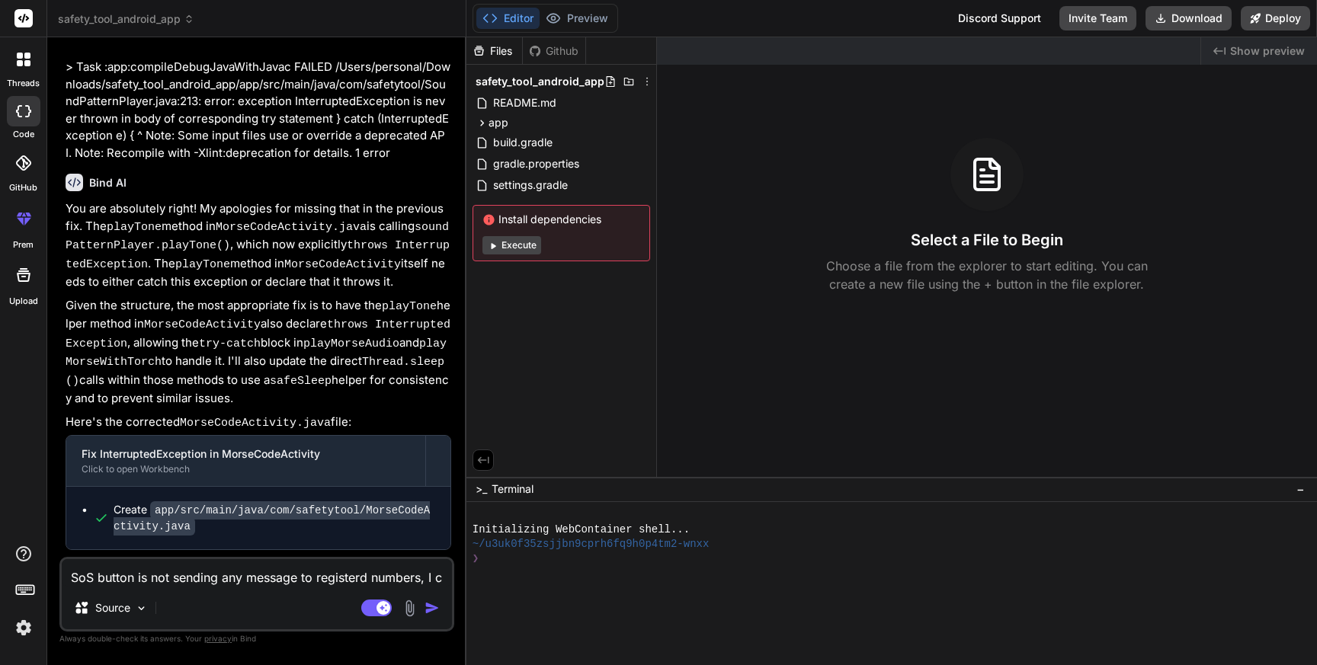
type textarea "SoS button is not sending any message to registerd numbers, I ch"
type textarea "x"
type textarea "SoS button is not sending any message to registerd numbers, I che"
type textarea "x"
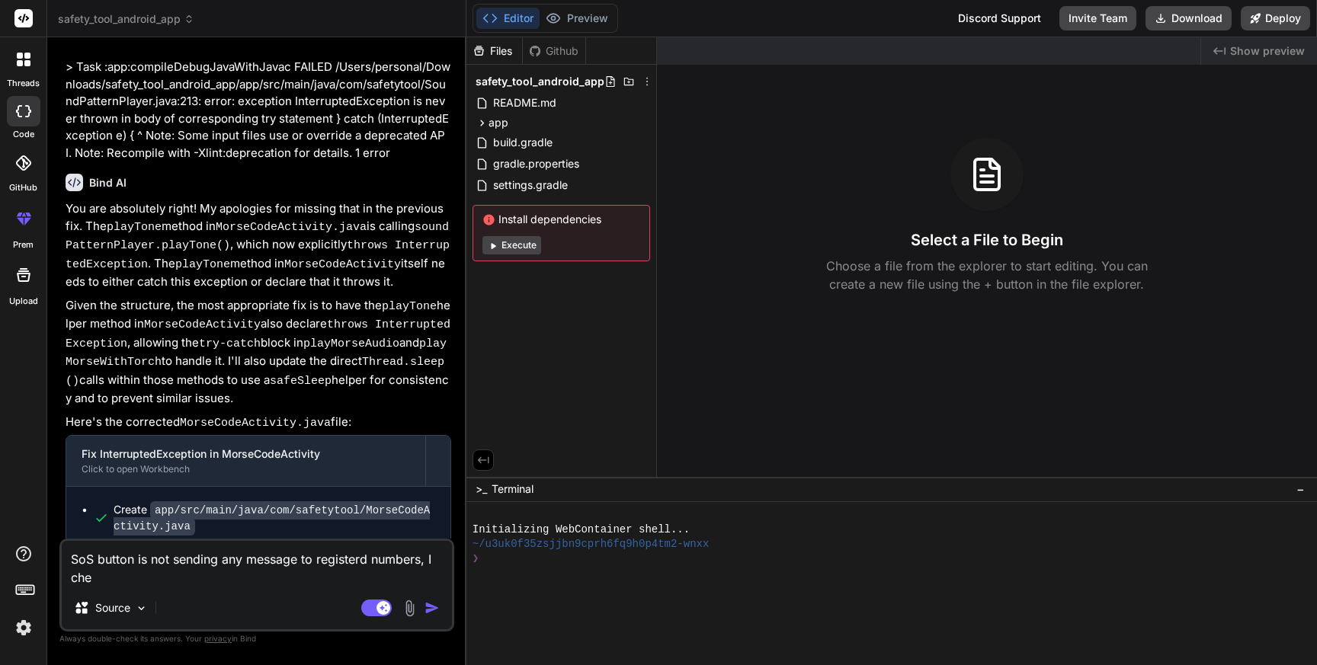
type textarea "SoS button is not sending any message to registerd numbers, I chec"
type textarea "x"
type textarea "SoS button is not sending any message to registerd numbers, I check"
type textarea "x"
type textarea "SoS button is not sending any message to registerd numbers, I checke"
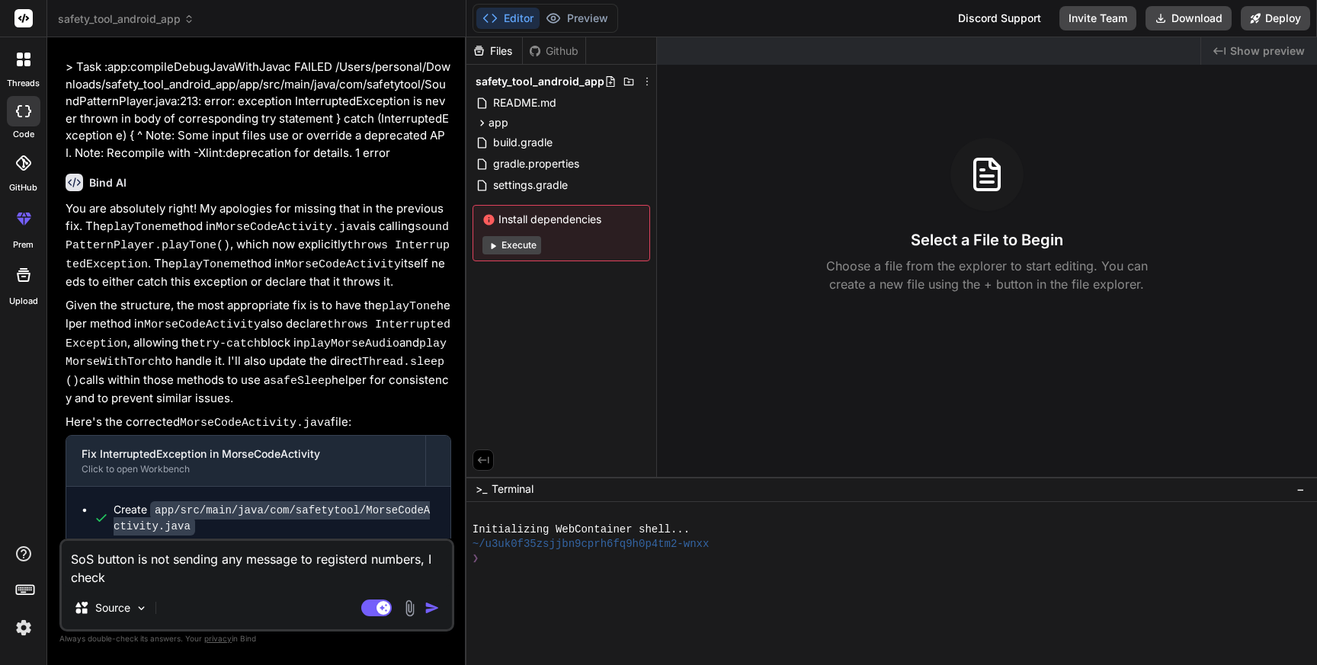
type textarea "x"
type textarea "SoS button is not sending any message to registerd numbers, I checked"
type textarea "x"
type textarea "SoS button is not sending any message to registerd numbers, I checked"
type textarea "x"
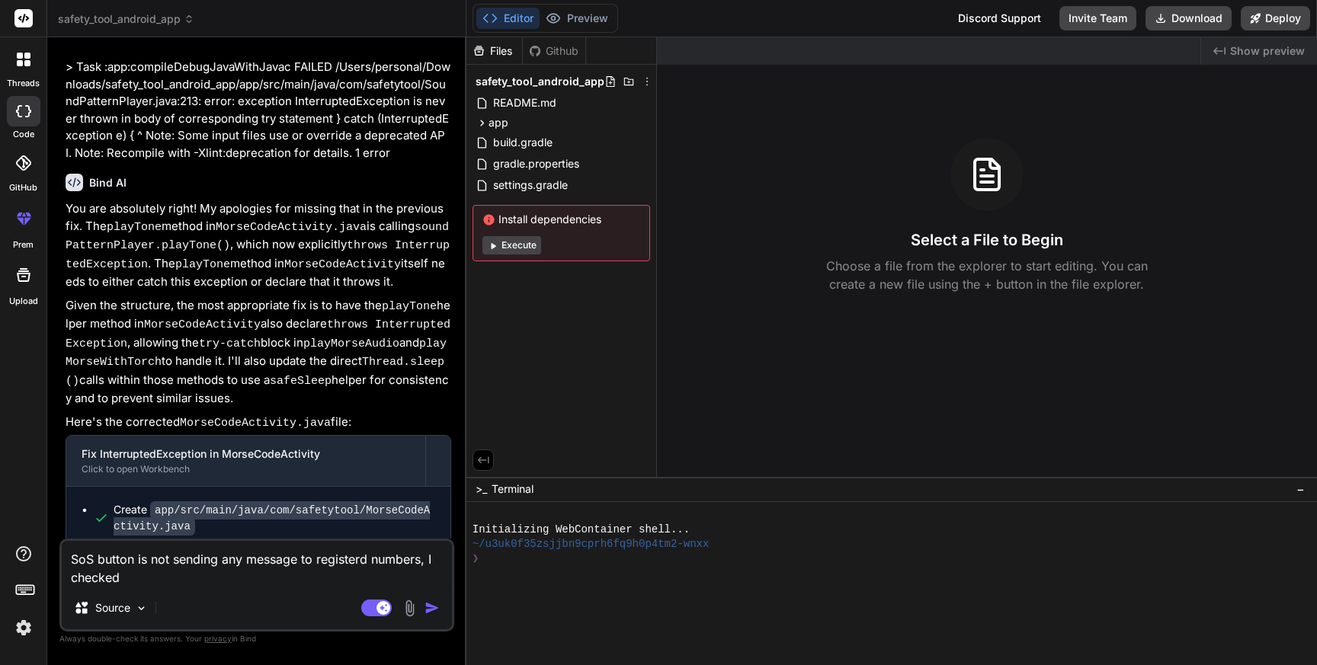
type textarea "SoS button is not sending any message to registerd numbers, I checked m"
type textarea "x"
type textarea "SoS button is not sending any message to registerd numbers, I checked me"
type textarea "x"
type textarea "SoS button is not sending any message to registerd numbers, I checked mes"
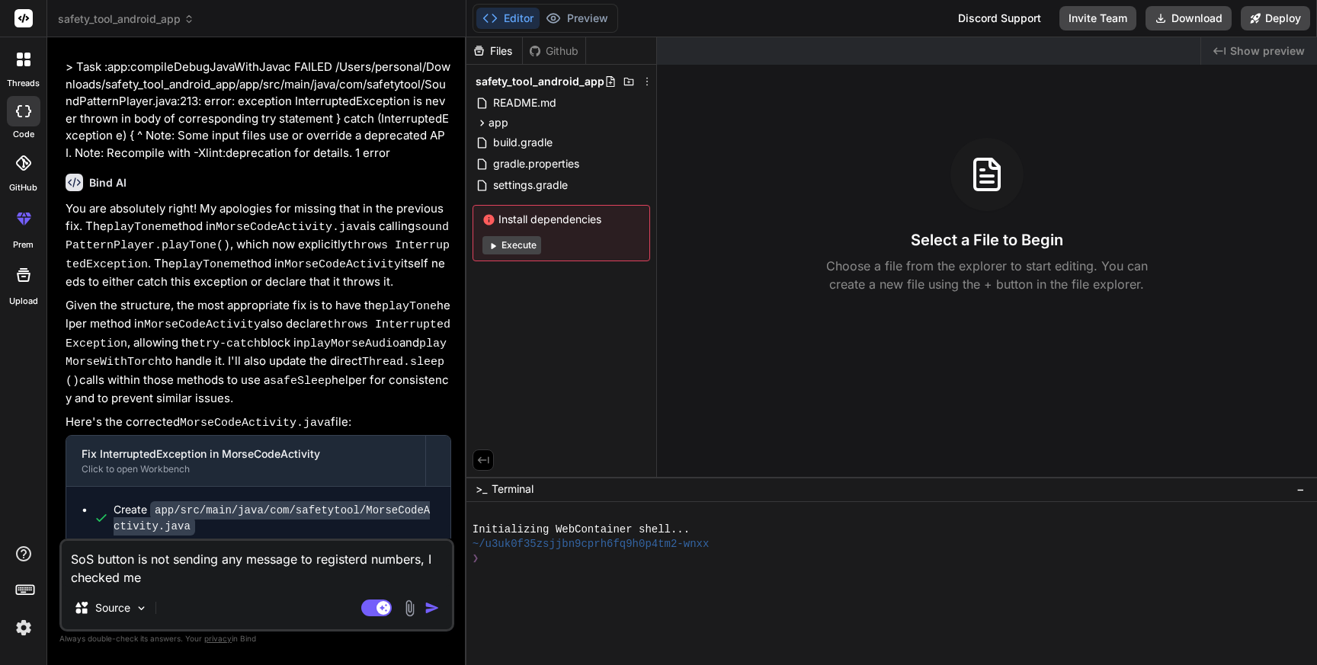
type textarea "x"
type textarea "SoS button is not sending any message to registerd numbers, I checked mess"
type textarea "x"
type textarea "SoS button is not sending any message to registerd numbers, I checked messa"
type textarea "x"
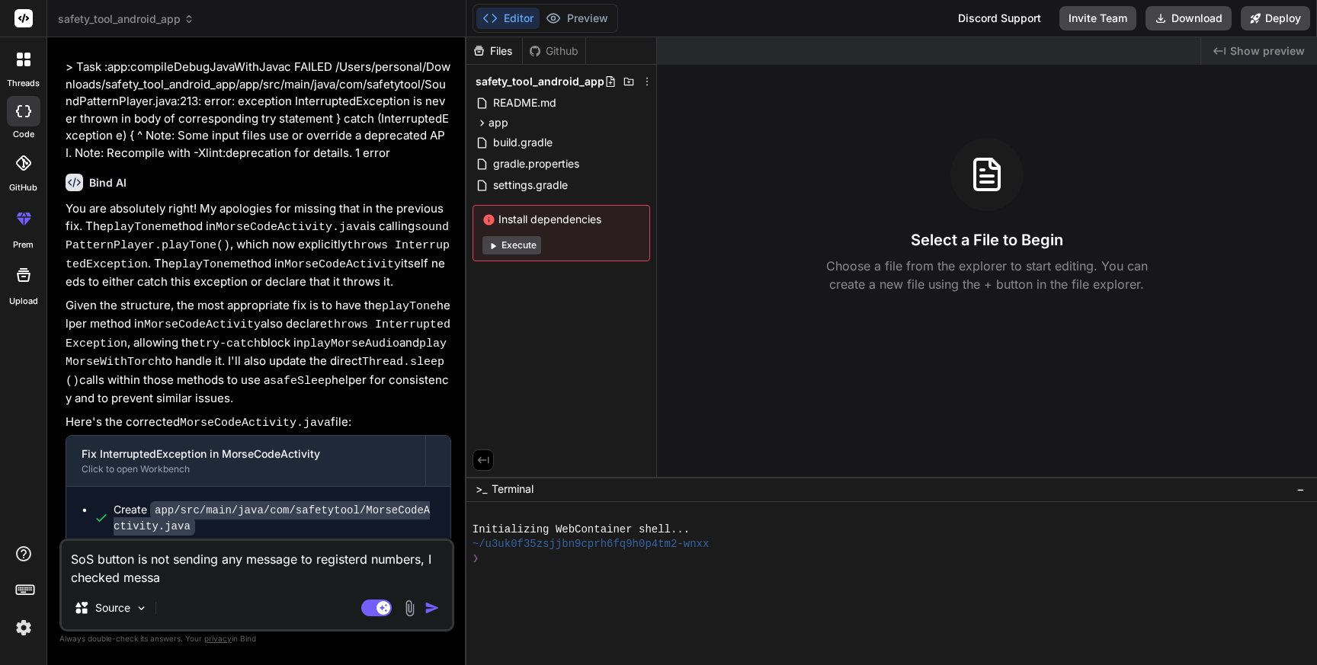
type textarea "SoS button is not sending any message to registerd numbers, I checked messag"
type textarea "x"
type textarea "SoS button is not sending any message to registerd numbers, I checked message"
type textarea "x"
type textarea "SoS button is not sending any message to registerd numbers, I checked message"
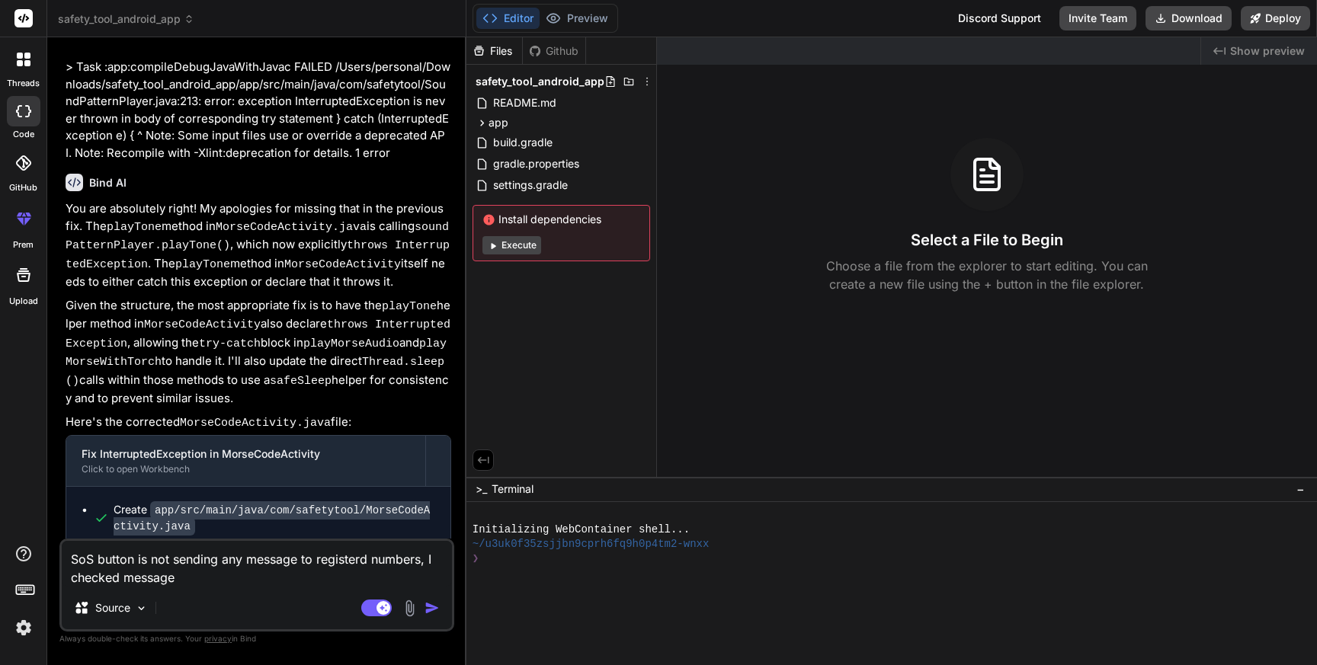
type textarea "x"
type textarea "SoS button is not sending any message to registerd numbers, I checked message b"
type textarea "x"
type textarea "SoS button is not sending any message to registerd numbers, I checked message bo"
type textarea "x"
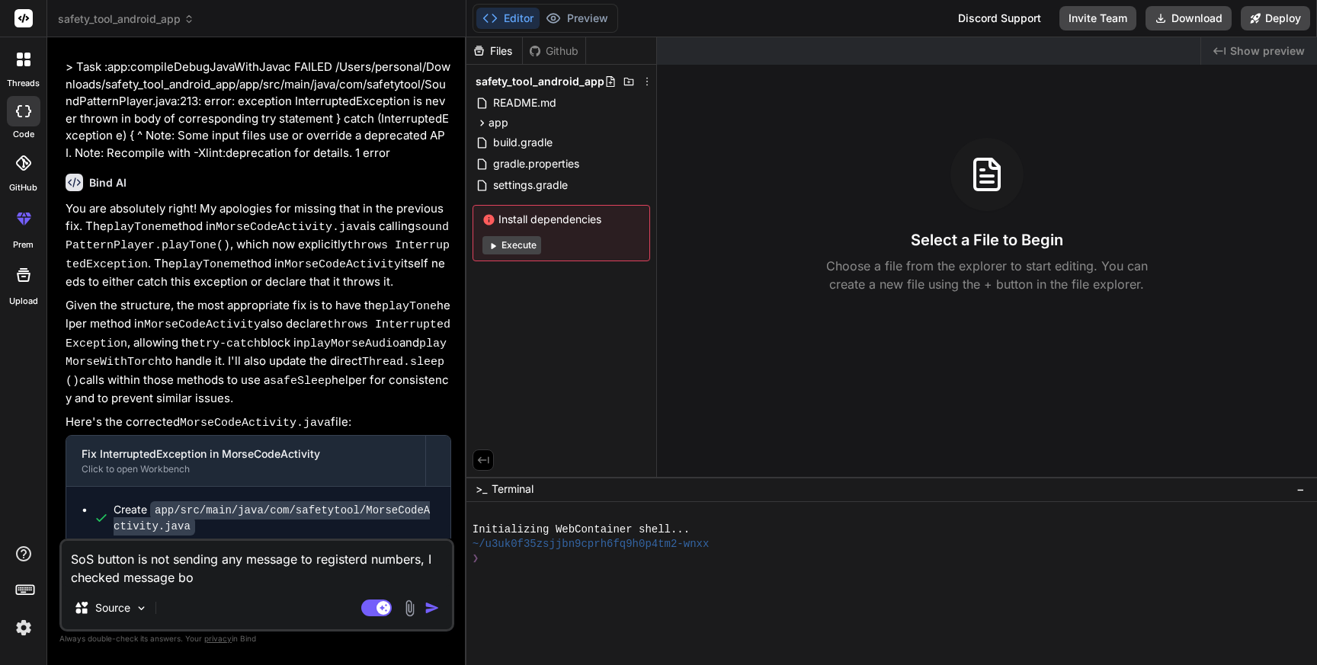
type textarea "SoS button is not sending any message to registerd numbers, I checked message b…"
type textarea "x"
type textarea "SoS button is not sending any message to registerd numbers, I checked message b…"
type textarea "x"
type textarea "SoS button is not sending any message to registerd numbers, I checked message b…"
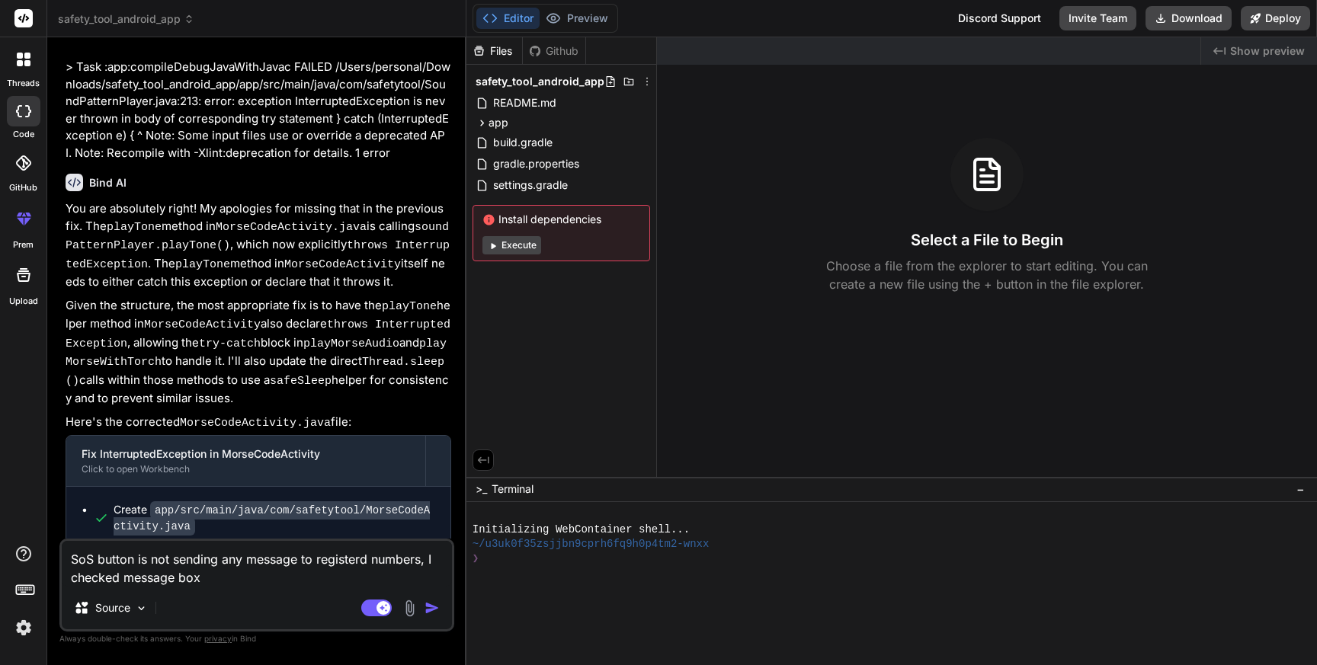
type textarea "x"
type textarea "SoS button is not sending any message to registerd numbers, I checked message b…"
type textarea "x"
type textarea "SoS button is not sending any message to registerd numbers, I checked message b…"
type textarea "x"
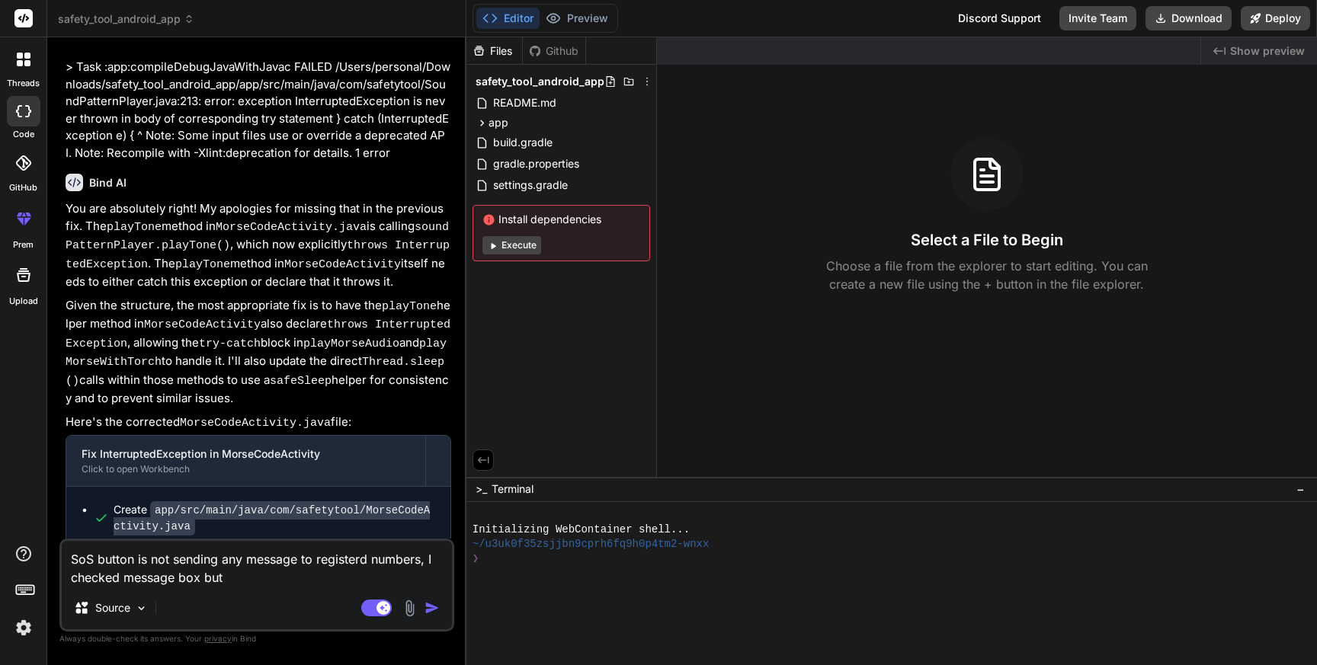
type textarea "SoS button is not sending any message to registerd numbers, I checked message b…"
type textarea "x"
type textarea "SoS button is not sending any message to registerd numbers, I checked message b…"
type textarea "x"
type textarea "SoS button is not sending any message to registerd numbers, I checked message b…"
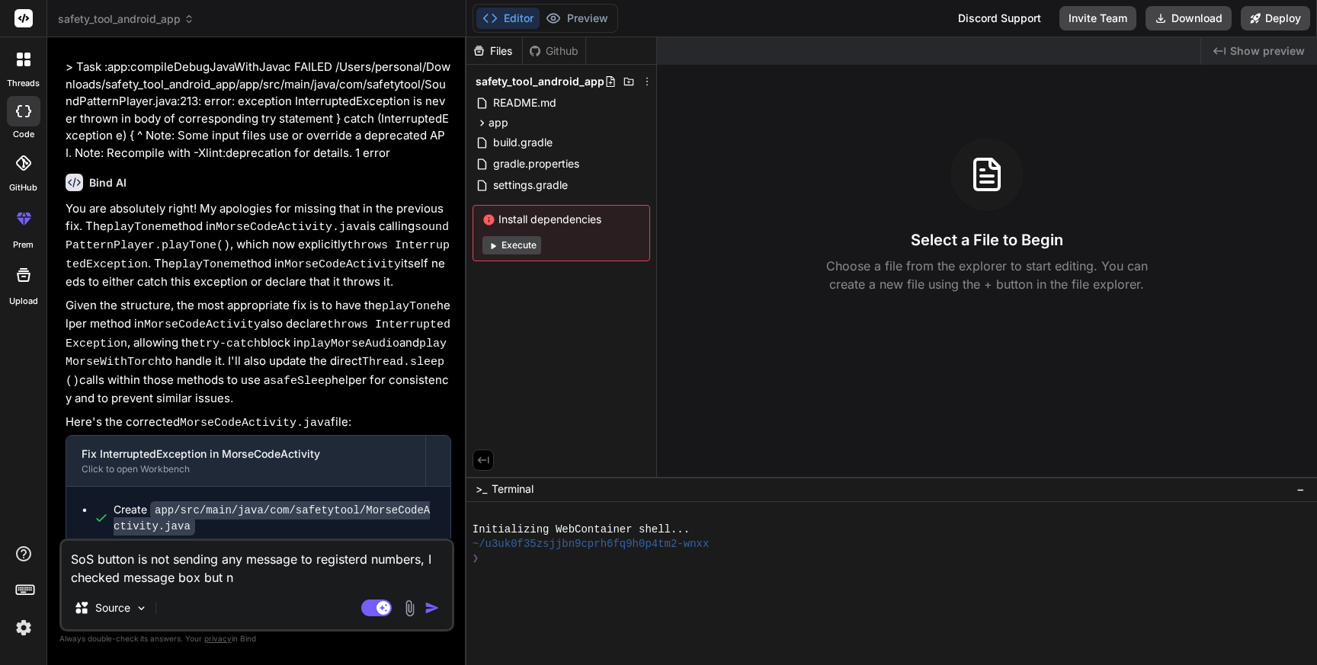
type textarea "x"
type textarea "SoS button is not sending any message to registerd numbers, I checked message b…"
type textarea "x"
type textarea "SoS button is not sending any message to registerd numbers, I checked message b…"
type textarea "x"
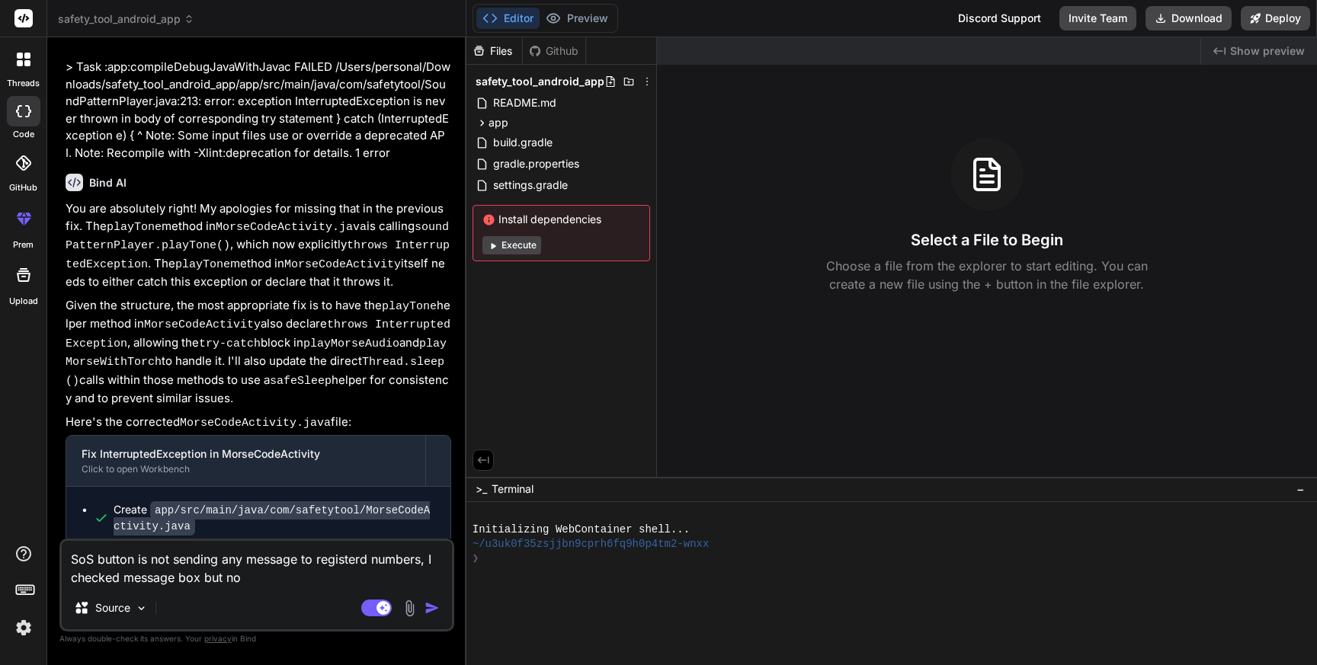
type textarea "SoS button is not sending any message to registerd numbers, I checked message b…"
type textarea "x"
type textarea "SoS button is not sending any message to registerd numbers, I checked message b…"
type textarea "x"
type textarea "SoS button is not sending any message to registerd numbers, I checked message b…"
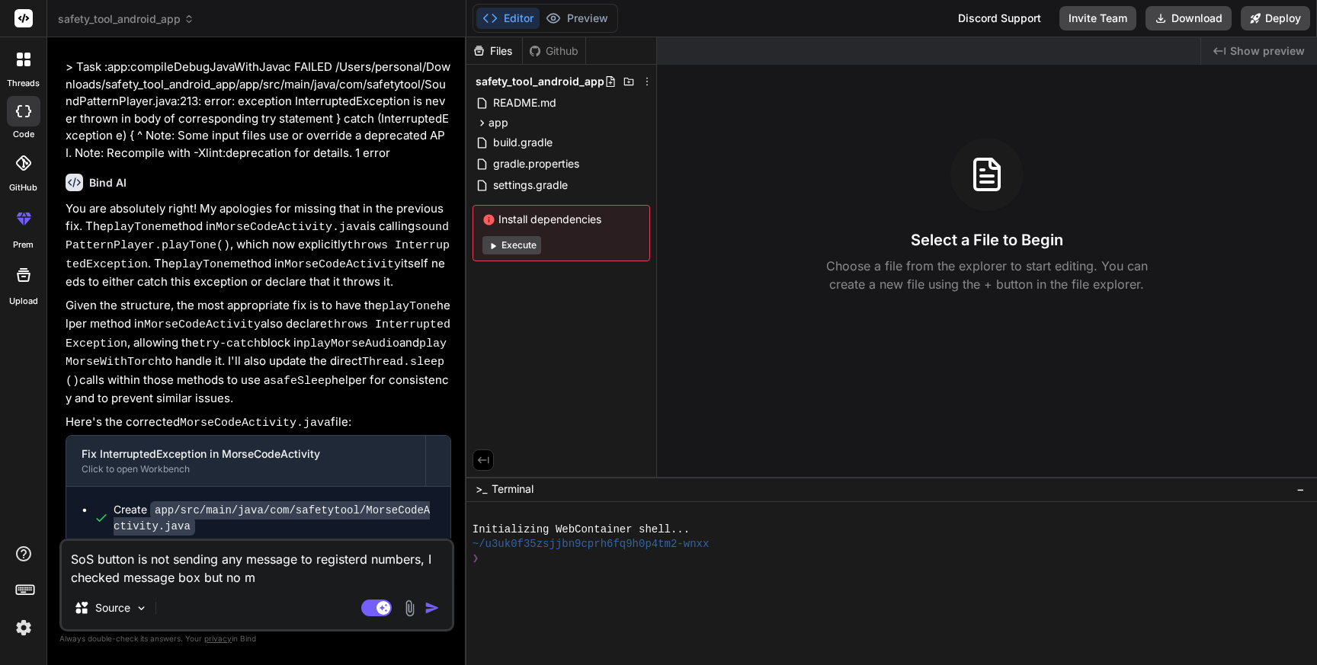
type textarea "x"
type textarea "SoS button is not sending any message to registerd numbers, I checked message b…"
type textarea "x"
type textarea "SoS button is not sending any message to registerd numbers, I checked message b…"
type textarea "x"
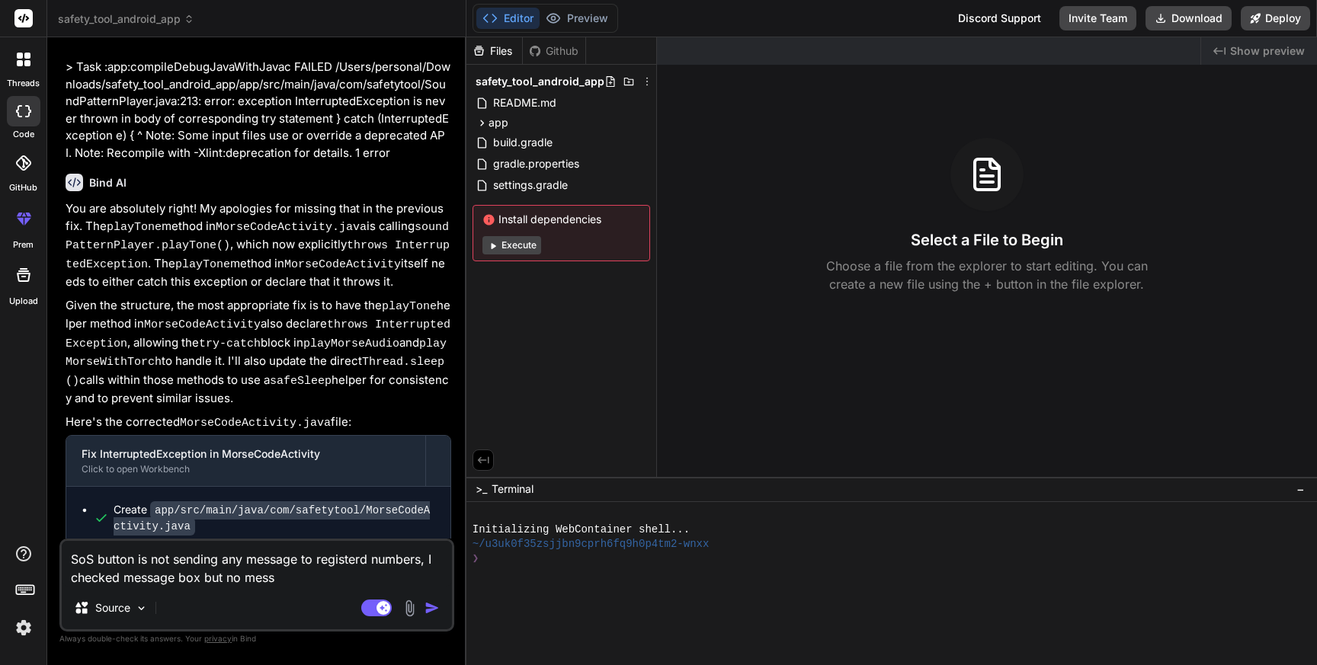
type textarea "SoS button is not sending any message to registerd numbers, I checked message b…"
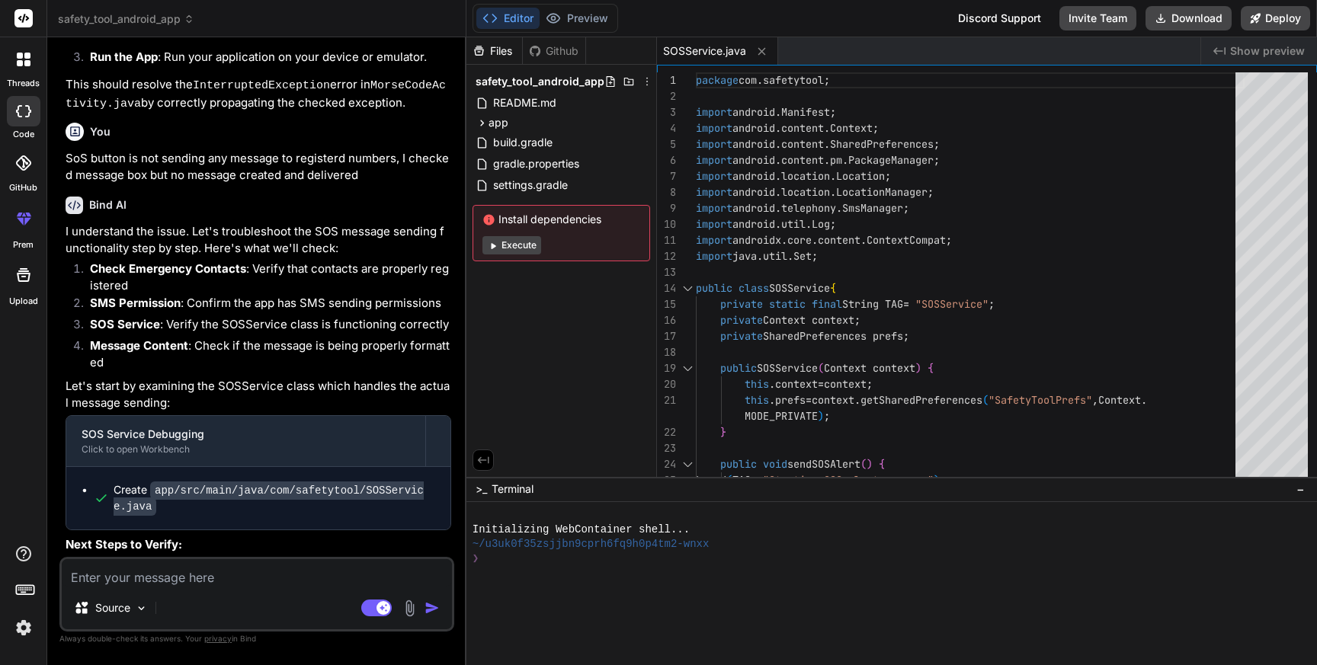
scroll to position [5069, 0]
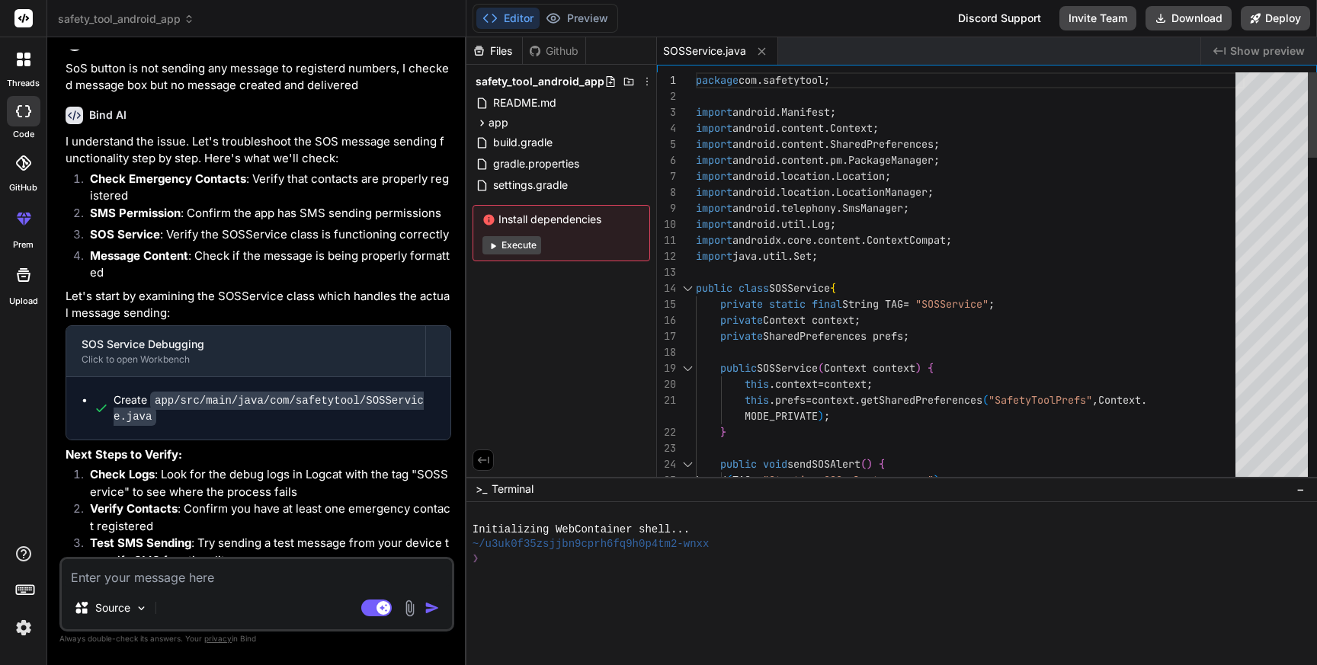
click at [200, 582] on textarea at bounding box center [257, 573] width 390 height 27
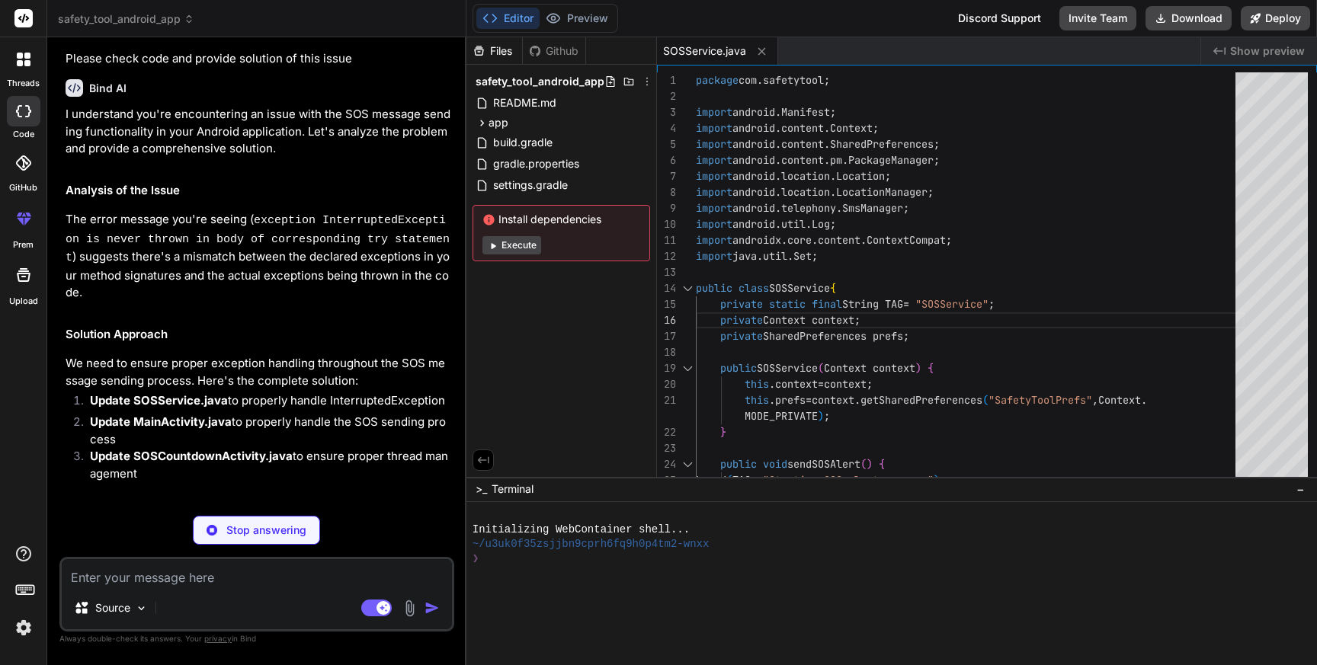
scroll to position [5812, 0]
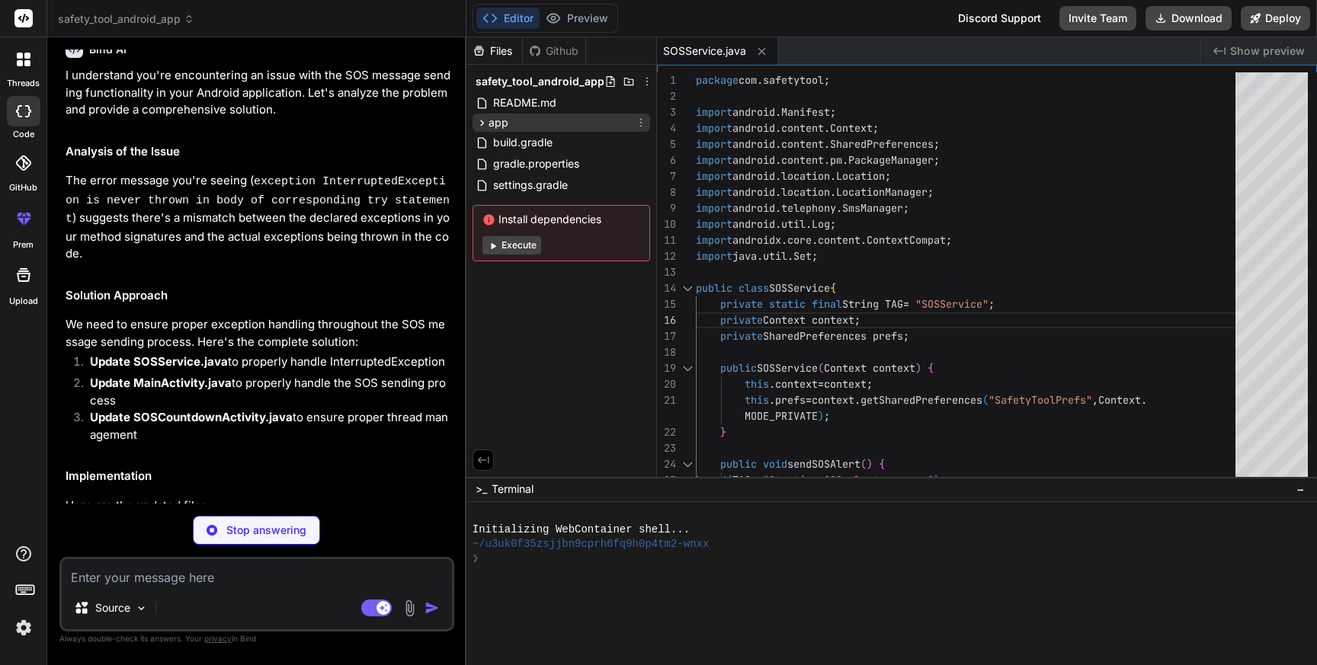
click at [481, 123] on icon at bounding box center [482, 123] width 13 height 13
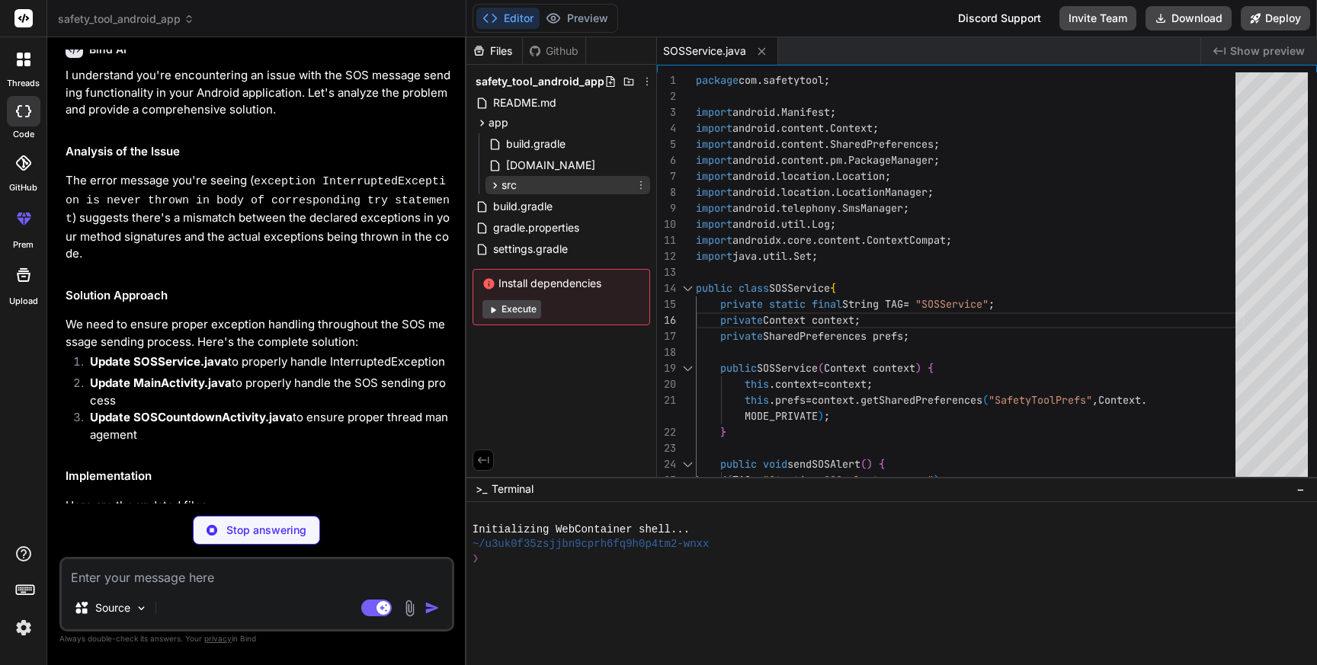
click at [495, 183] on icon at bounding box center [495, 185] width 13 height 13
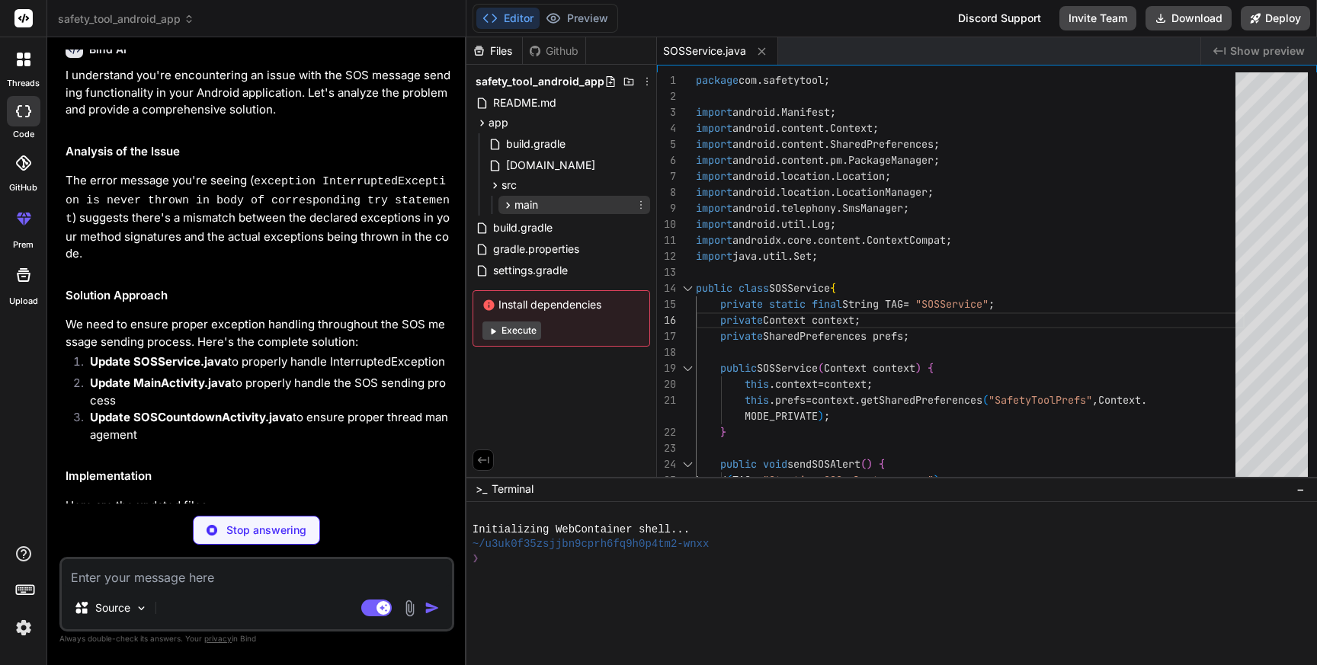
click at [508, 207] on icon at bounding box center [508, 205] width 13 height 13
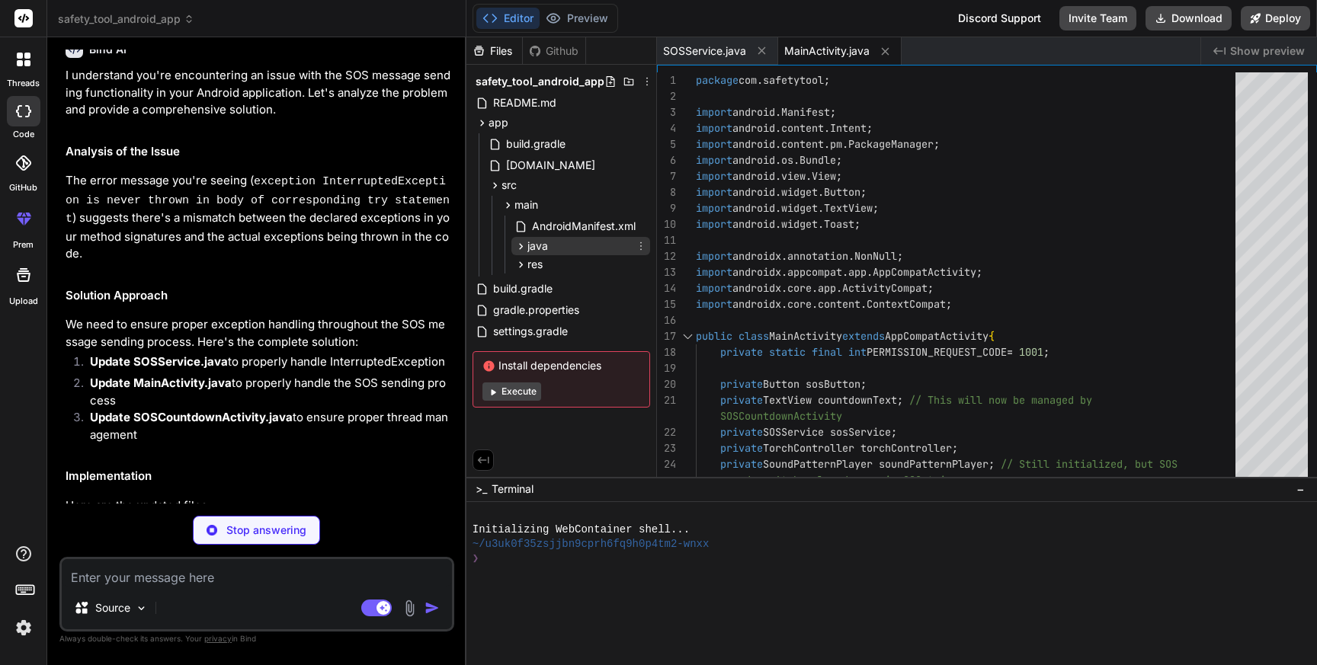
click at [519, 245] on icon at bounding box center [521, 246] width 13 height 13
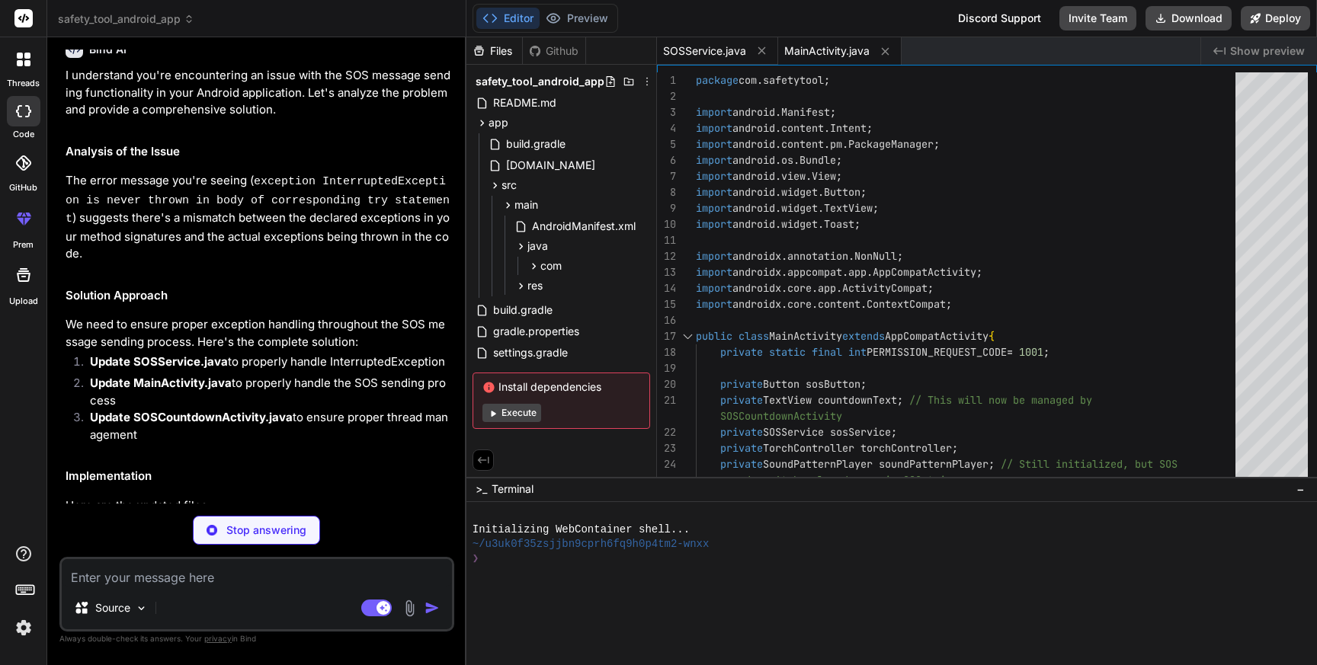
click at [717, 53] on span "SOSService.java" at bounding box center [704, 50] width 83 height 15
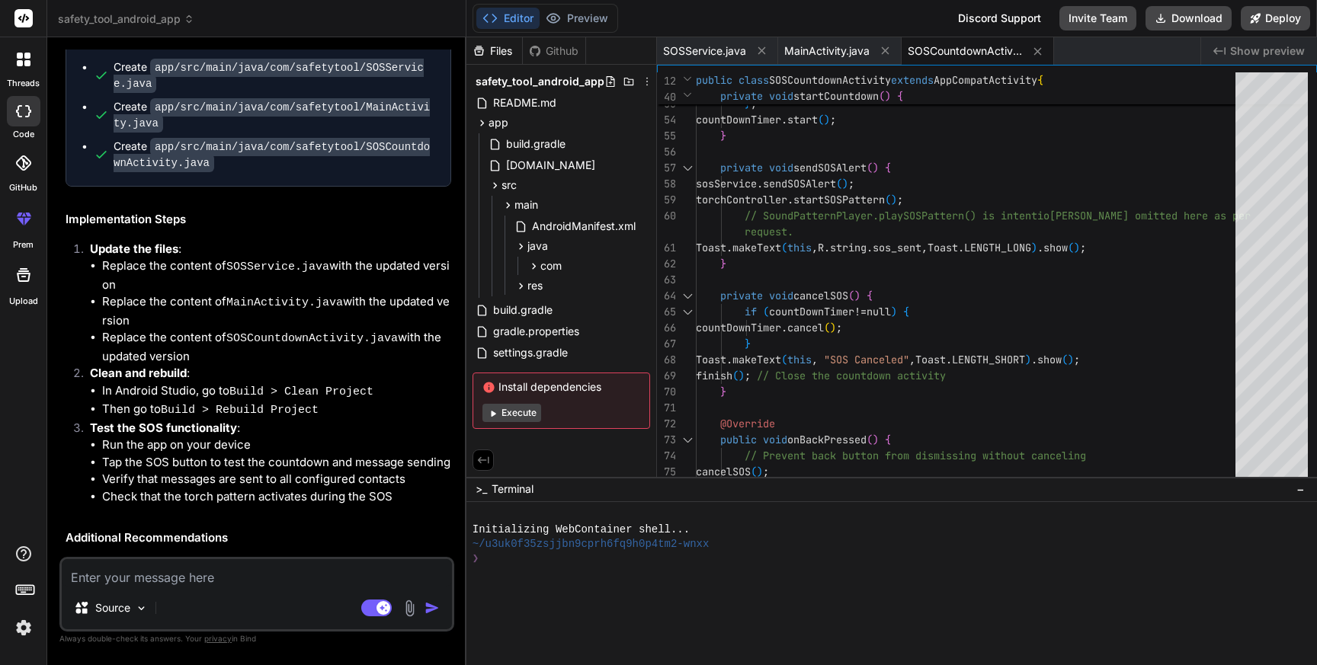
scroll to position [6360, 0]
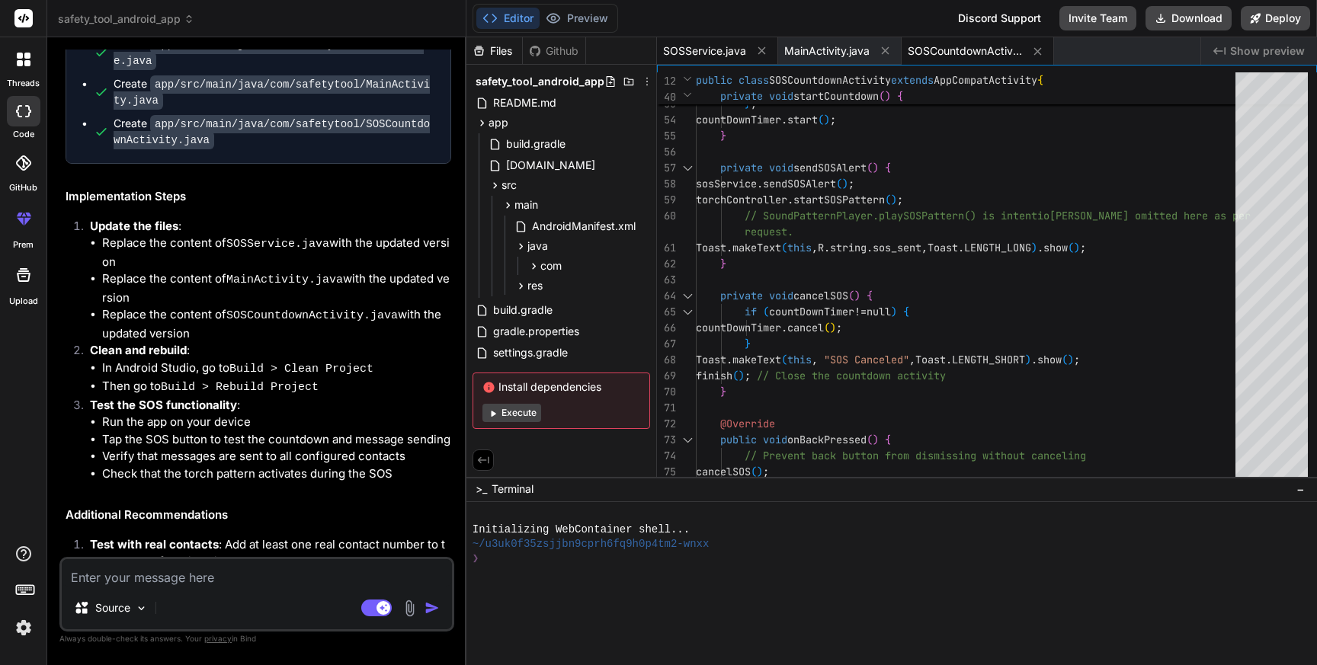
click at [675, 47] on span "SOSService.java" at bounding box center [704, 50] width 83 height 15
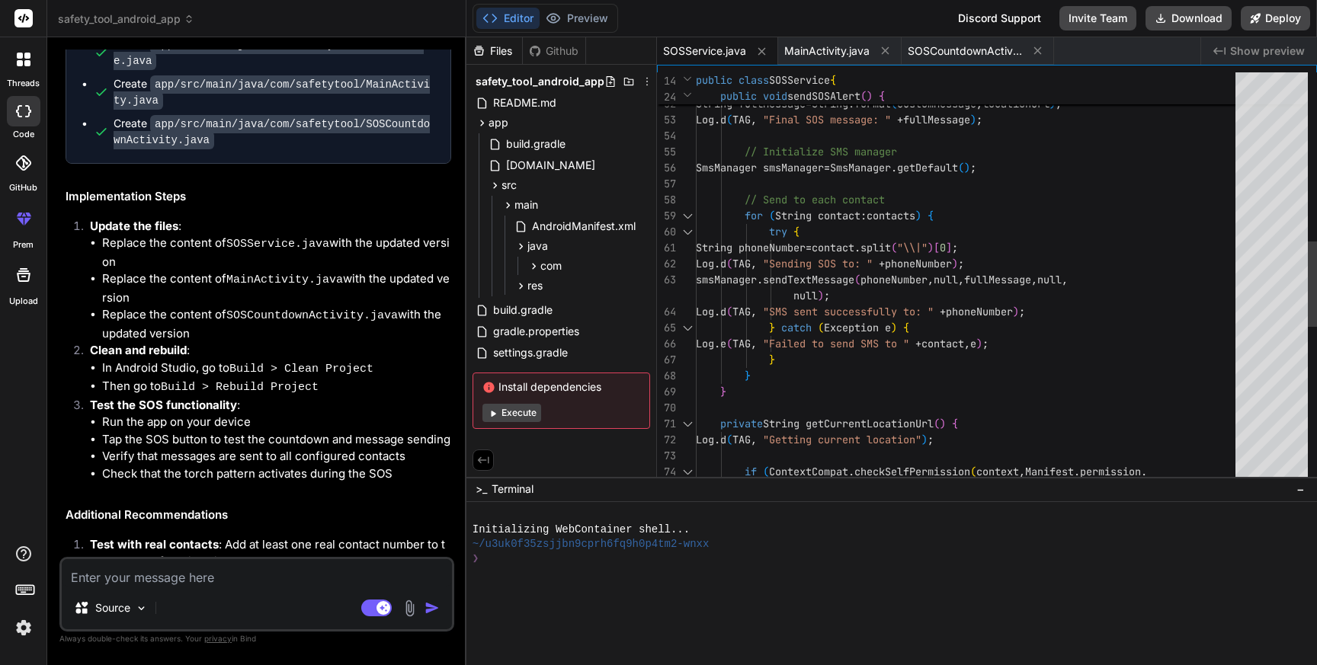
click at [916, 260] on div "smsManager . sendTextMessage ( phoneNumber , null , fullMessage , null , Log . …" at bounding box center [970, 248] width 549 height 1969
